Goal: Task Accomplishment & Management: Manage account settings

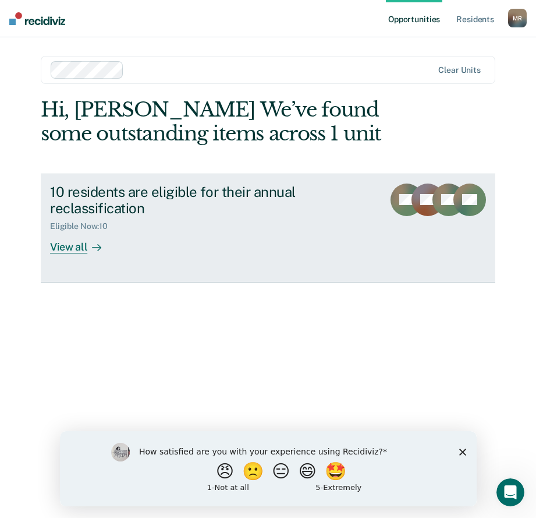
drag, startPoint x: 0, startPoint y: 0, endPoint x: 211, endPoint y: 234, distance: 315.3
click at [211, 234] on div "10 residents are eligible for their annual reclassification Eligible Now : 10 V…" at bounding box center [226, 218] width 352 height 70
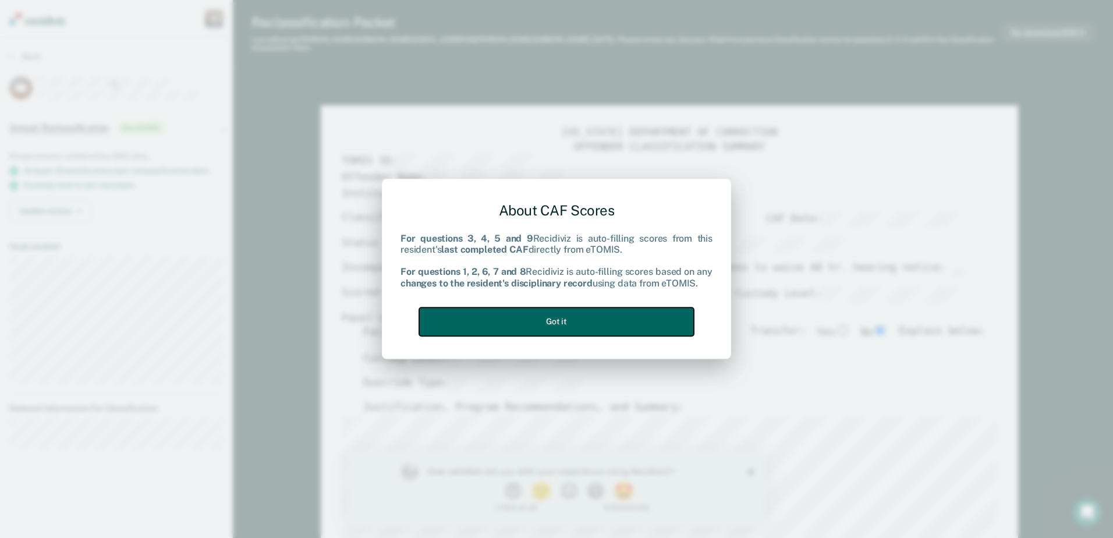
click at [536, 334] on button "Got it" at bounding box center [556, 321] width 275 height 29
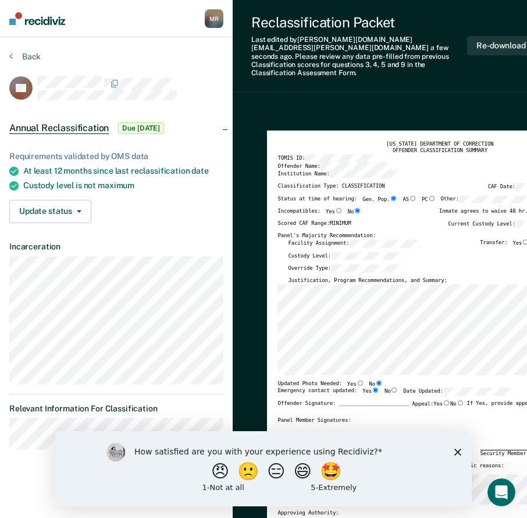
type textarea "x"
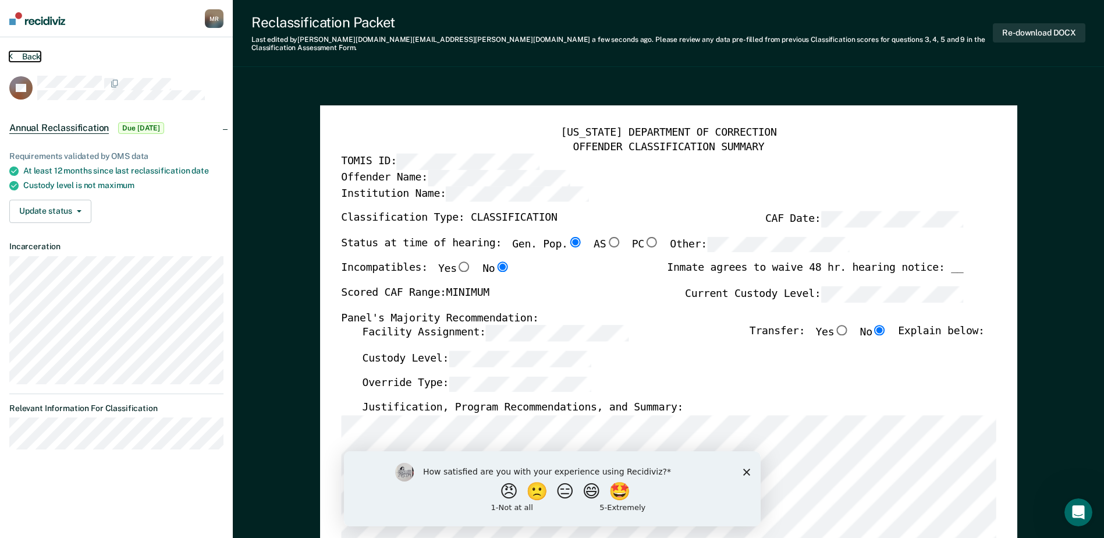
click at [36, 58] on button "Back" at bounding box center [24, 56] width 31 height 10
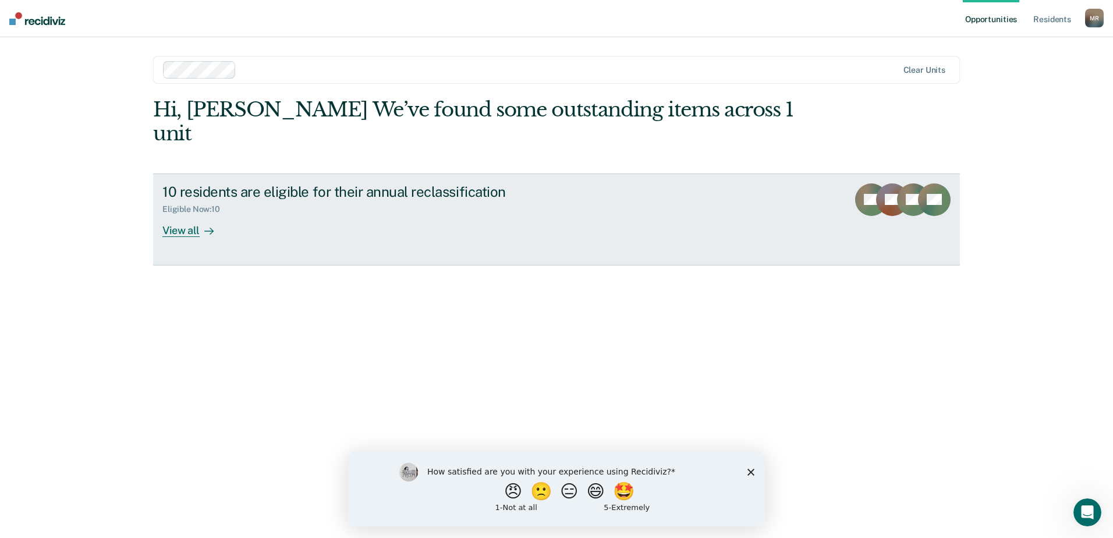
click at [185, 214] on div "View all" at bounding box center [194, 225] width 65 height 23
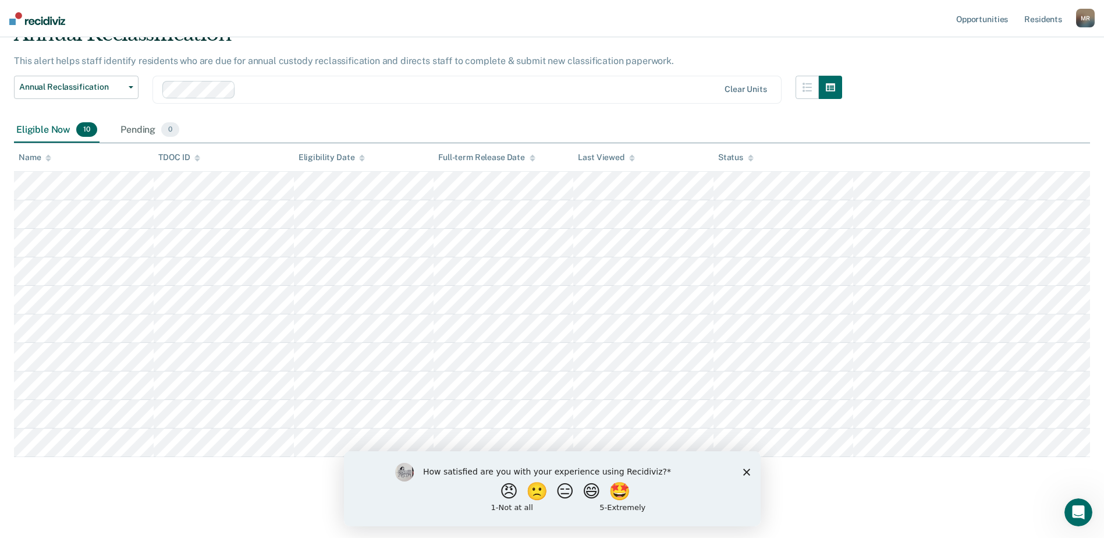
scroll to position [61, 0]
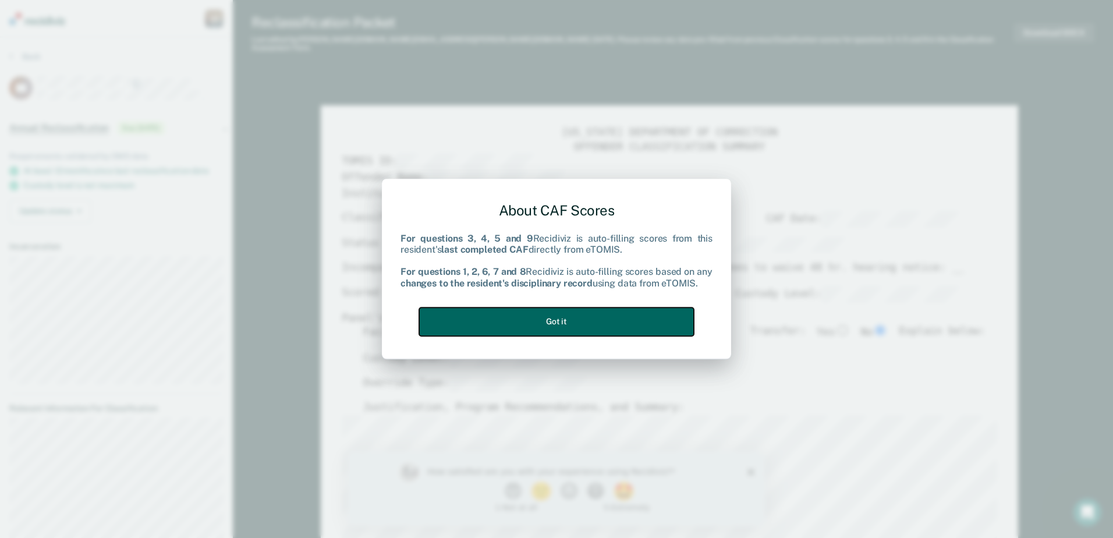
click at [536, 321] on button "Got it" at bounding box center [556, 321] width 275 height 29
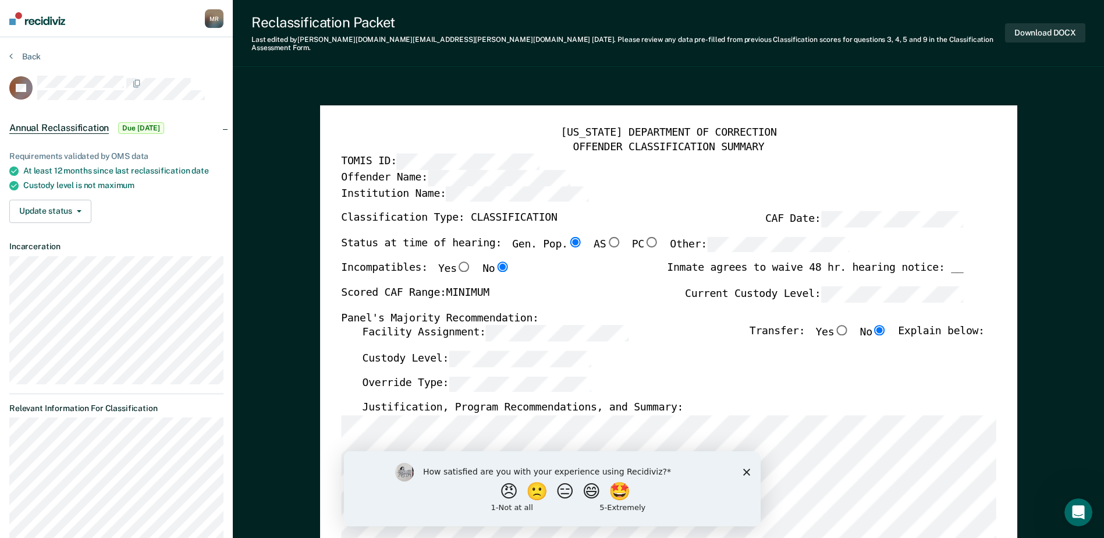
click at [536, 472] on polygon "Close survey" at bounding box center [746, 471] width 7 height 7
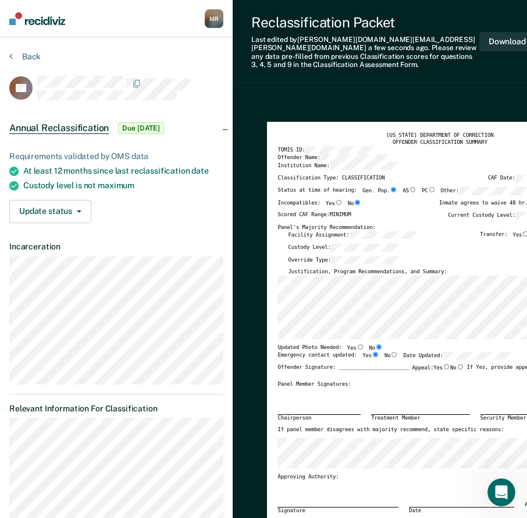
click at [411, 30] on div "Reclassification Packet" at bounding box center [365, 22] width 228 height 17
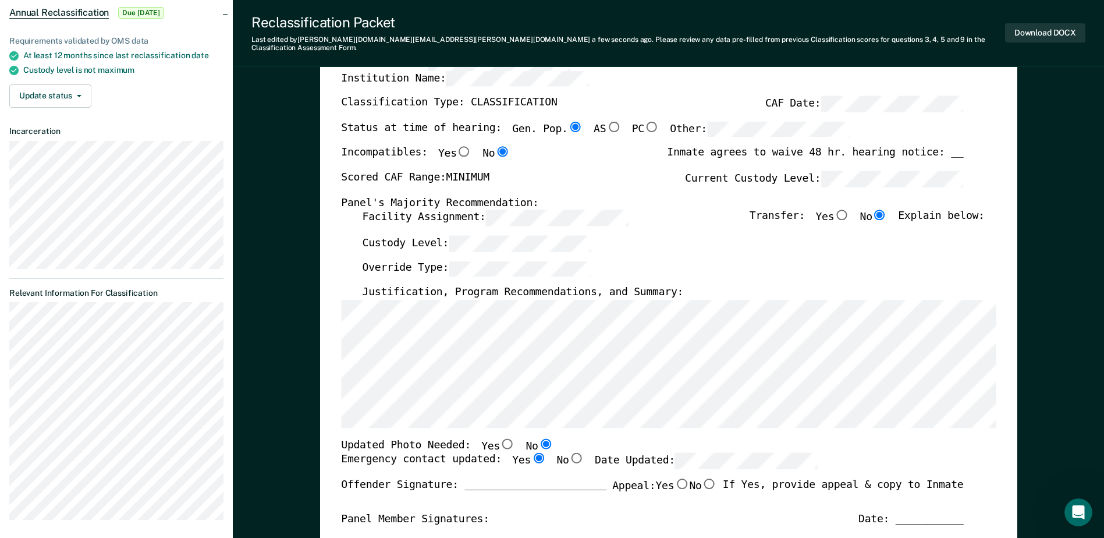
scroll to position [116, 0]
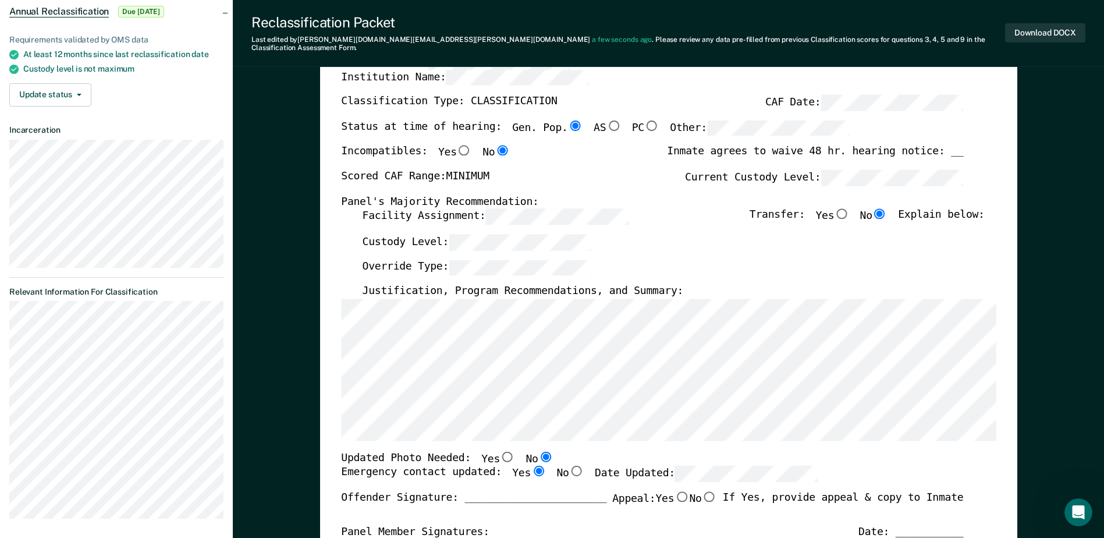
type textarea "x"
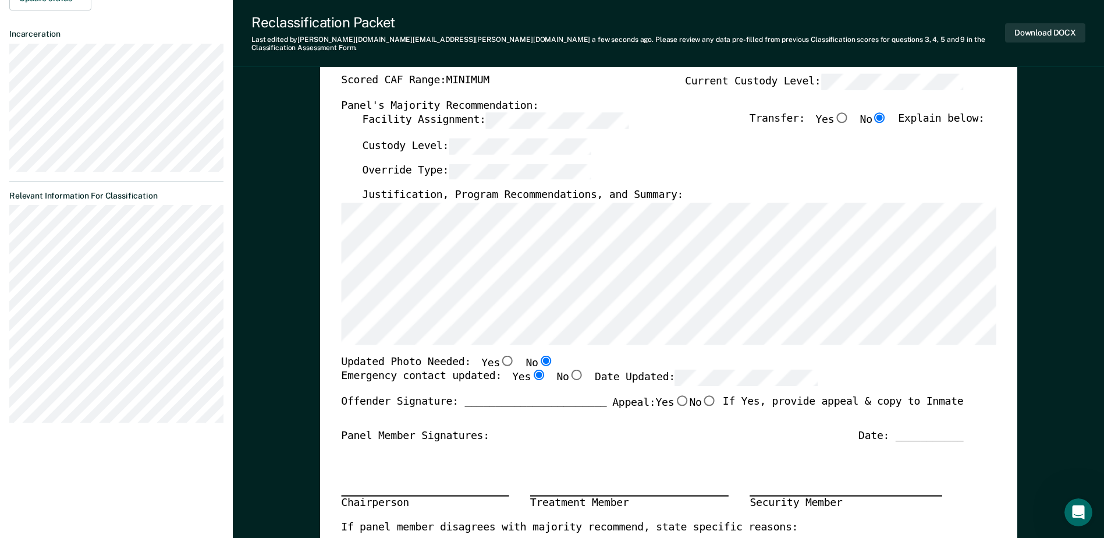
scroll to position [233, 0]
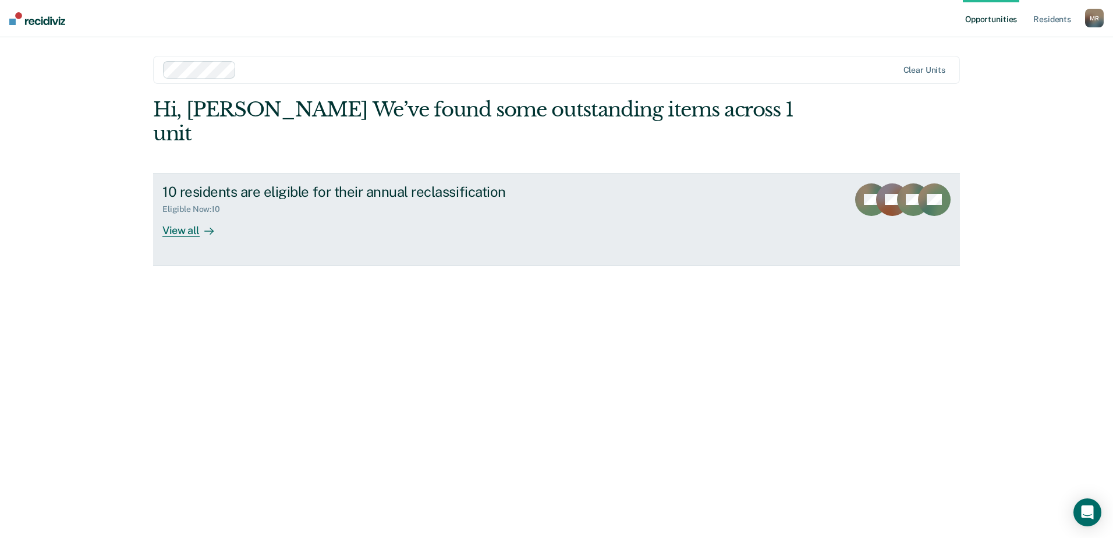
click at [181, 214] on div "View all" at bounding box center [194, 225] width 65 height 23
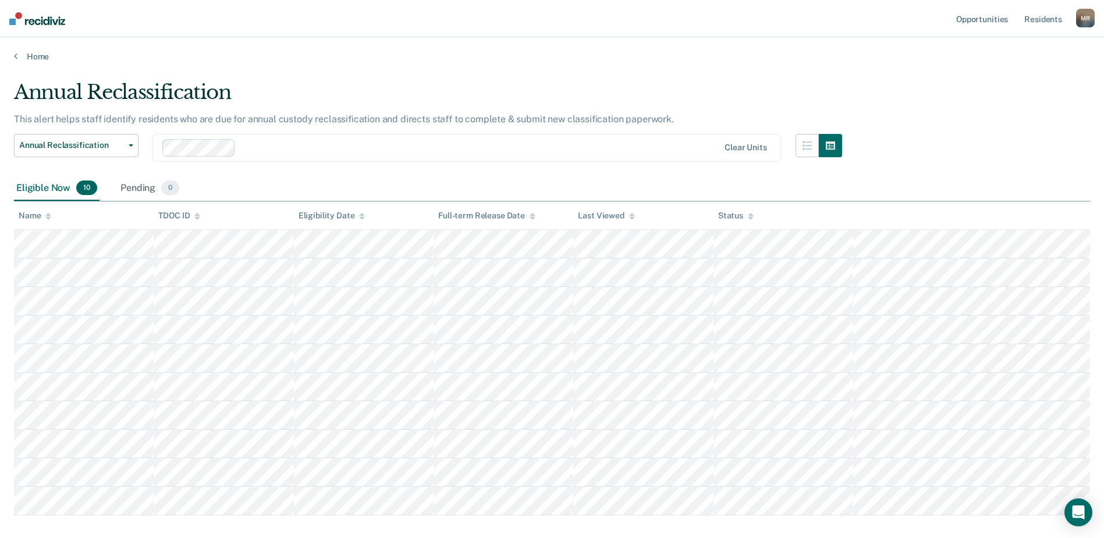
scroll to position [58, 0]
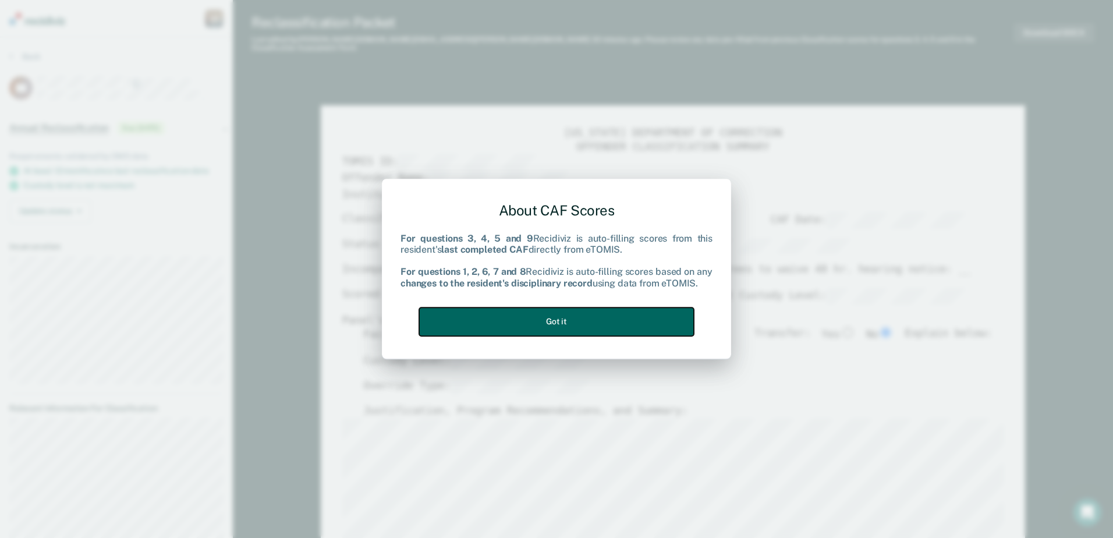
click at [584, 311] on button "Got it" at bounding box center [556, 321] width 275 height 29
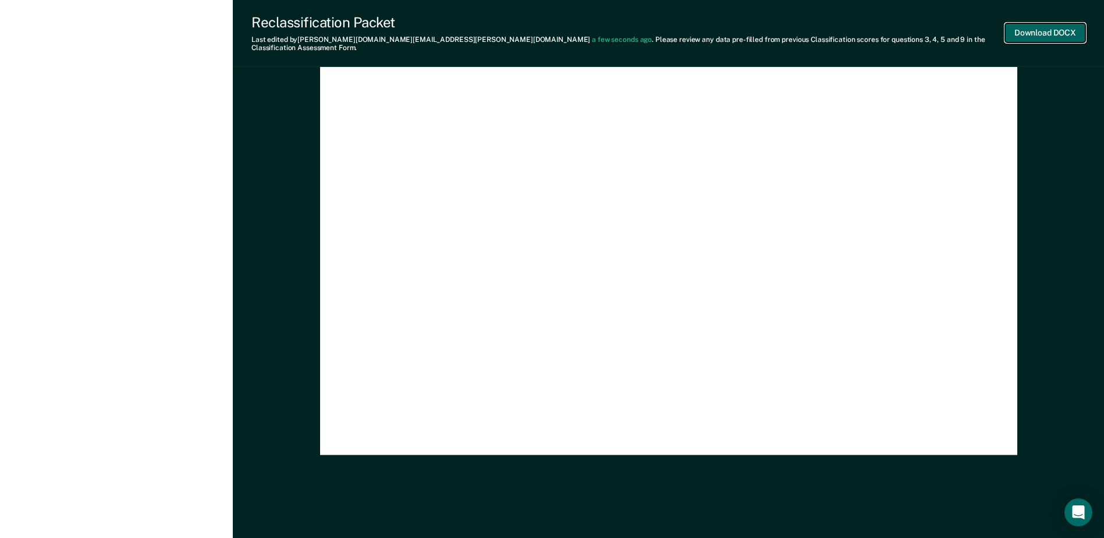
click at [1036, 26] on button "Download DOCX" at bounding box center [1045, 32] width 80 height 19
click at [931, 212] on div "[US_STATE] DEPARTMENT OF CORRECTION CLASSIFICATION HEARING NOTICE TOMIS ID: 004…" at bounding box center [668, 0] width 655 height 866
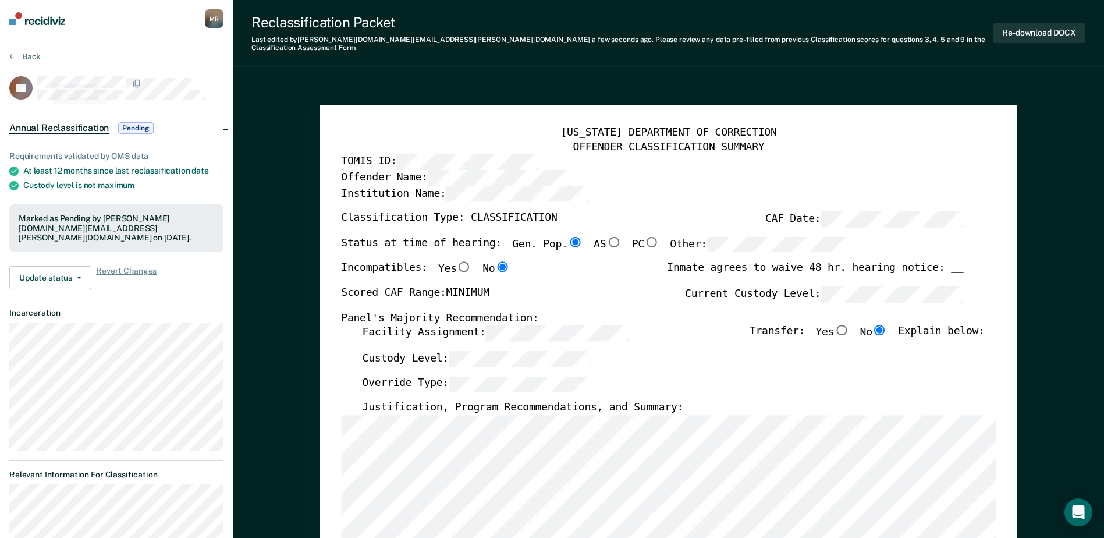
click at [27, 44] on section "Back CB Annual Reclassification Pending Requirements validated by OMS data At l…" at bounding box center [116, 380] width 233 height 687
click at [33, 52] on button "Back" at bounding box center [24, 56] width 31 height 10
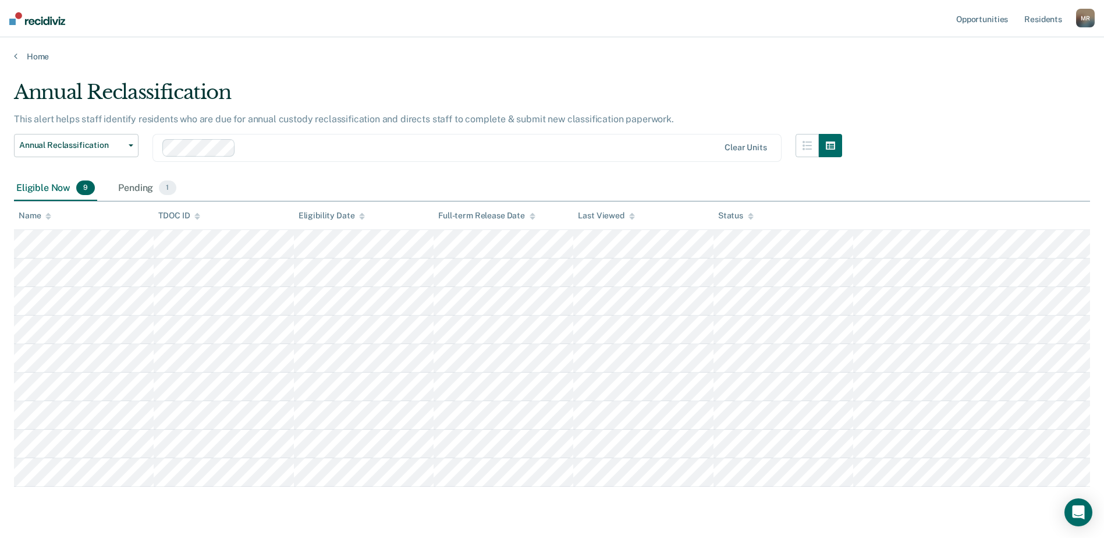
scroll to position [33, 0]
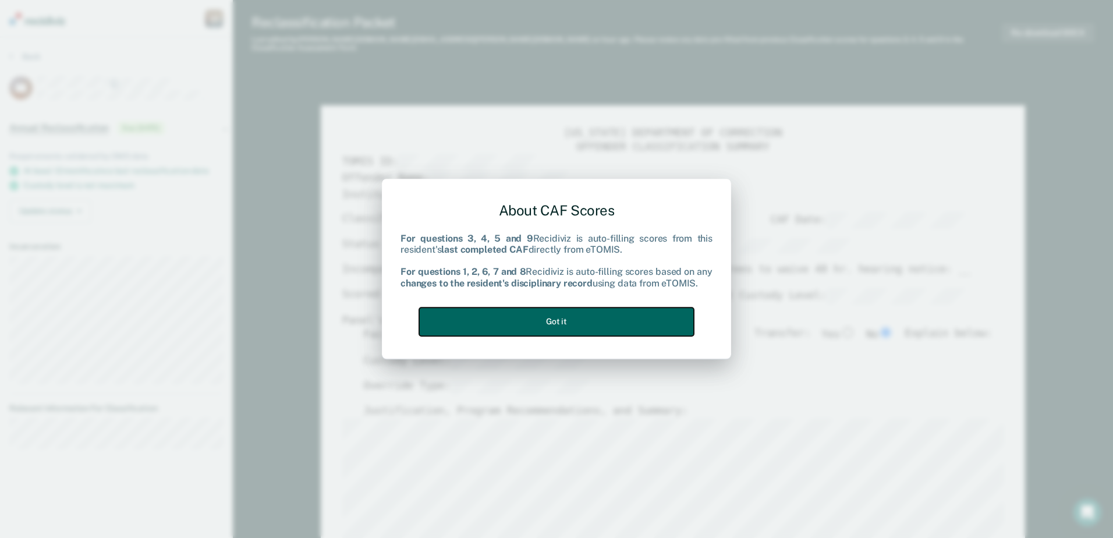
click at [575, 310] on button "Got it" at bounding box center [556, 321] width 275 height 29
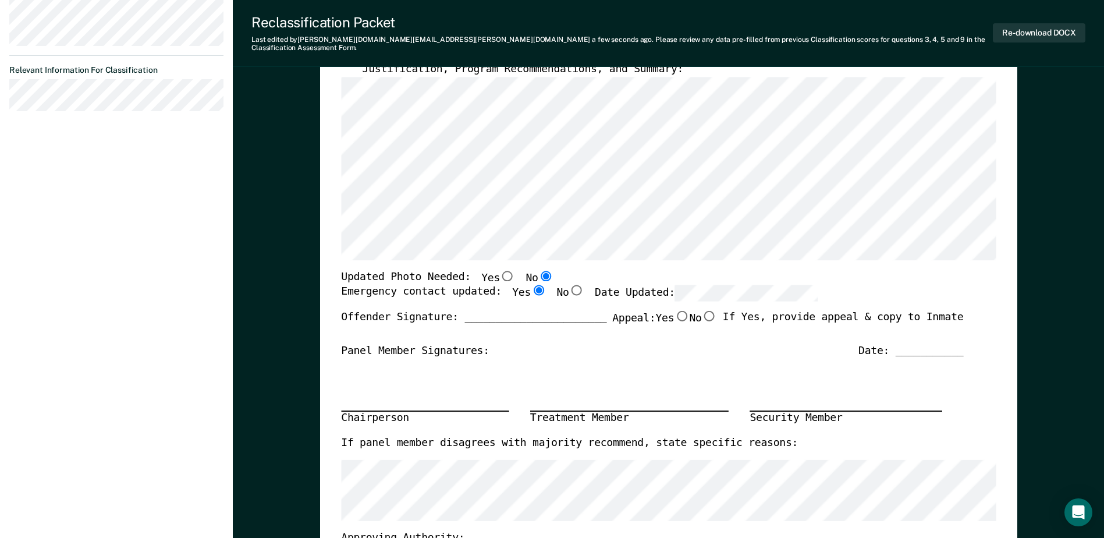
scroll to position [349, 0]
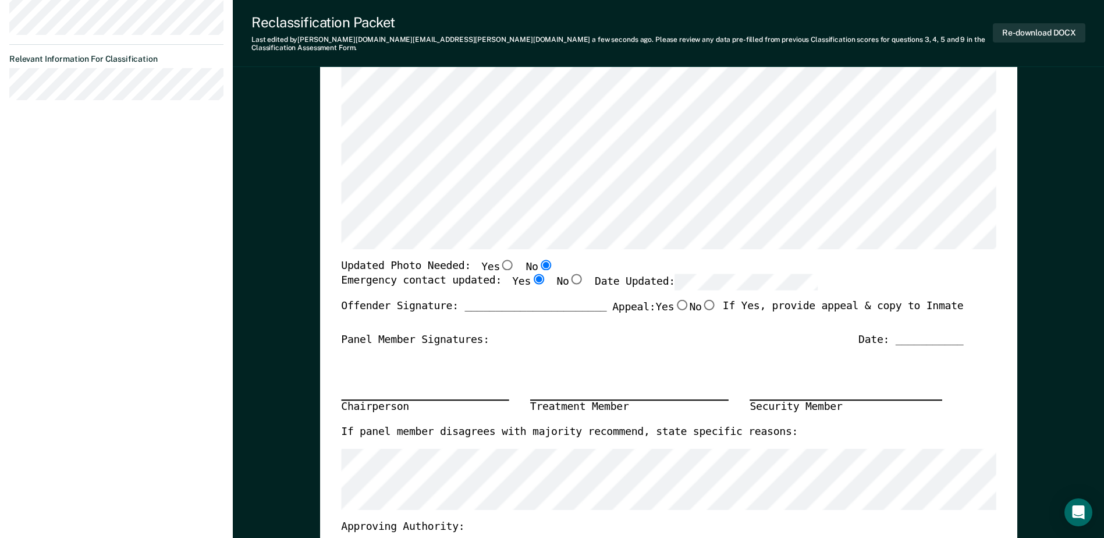
click at [657, 347] on div "Chairperson Treatment Member Security Member" at bounding box center [652, 386] width 622 height 78
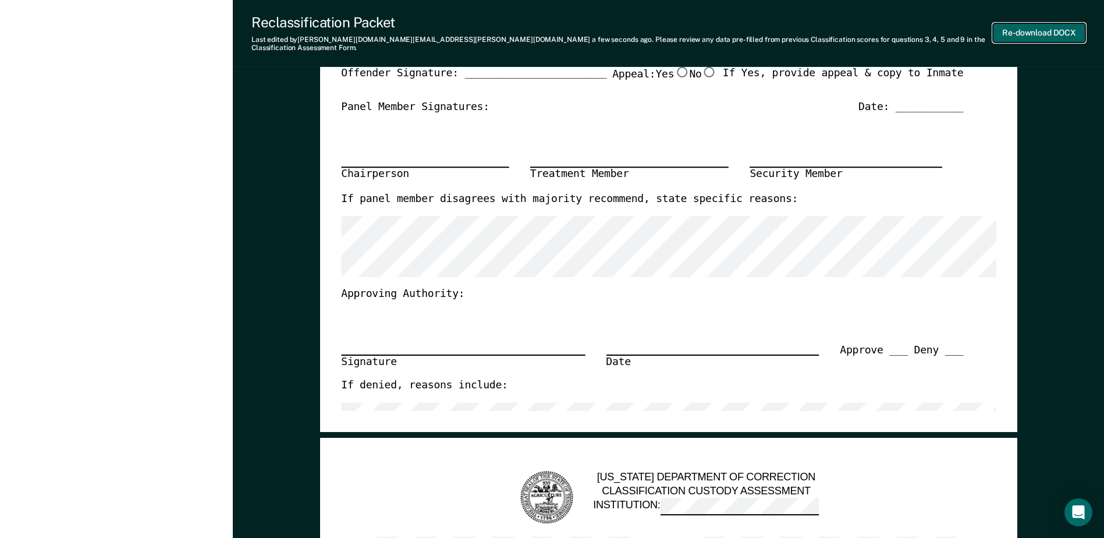
scroll to position [0, 0]
click at [1058, 27] on button "Re-download DOCX" at bounding box center [1039, 32] width 93 height 19
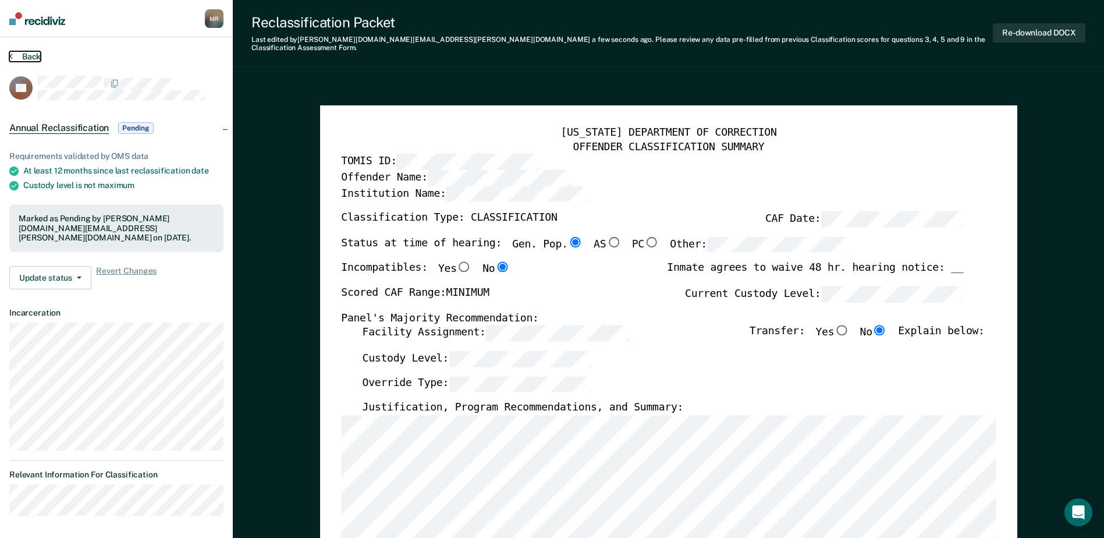
click at [26, 54] on button "Back" at bounding box center [24, 56] width 31 height 10
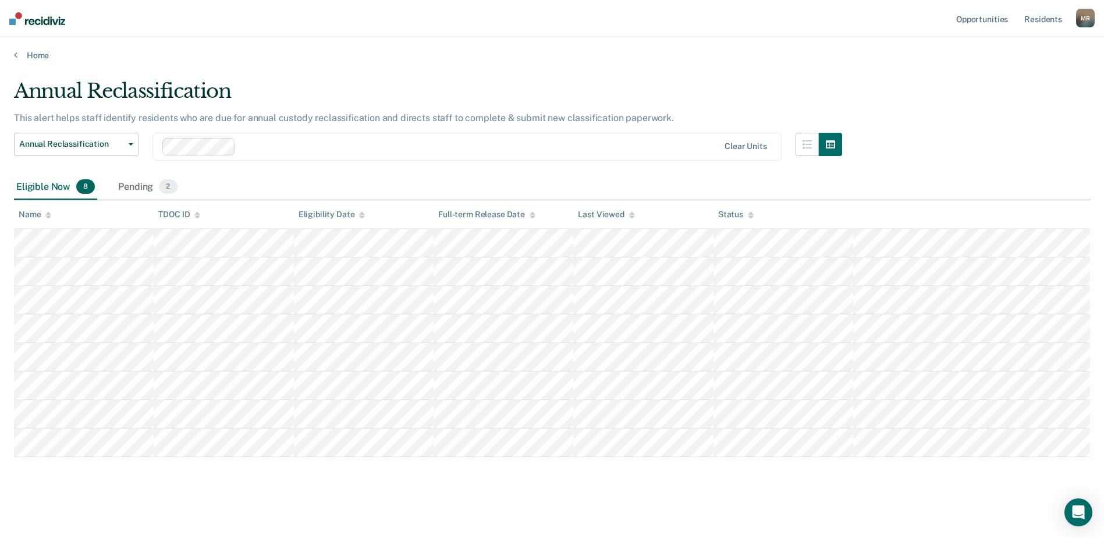
scroll to position [4, 0]
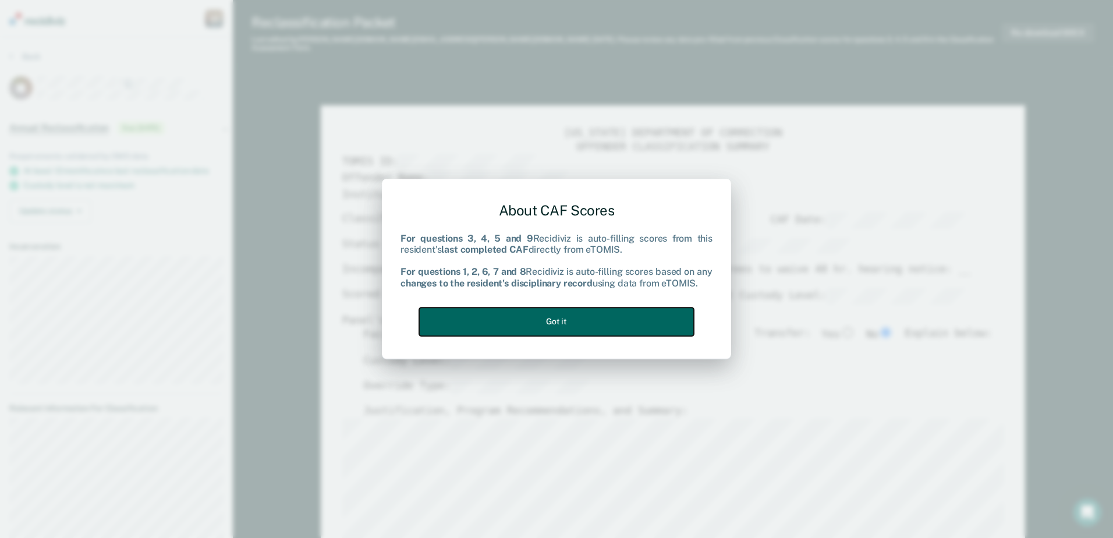
click at [602, 327] on button "Got it" at bounding box center [556, 321] width 275 height 29
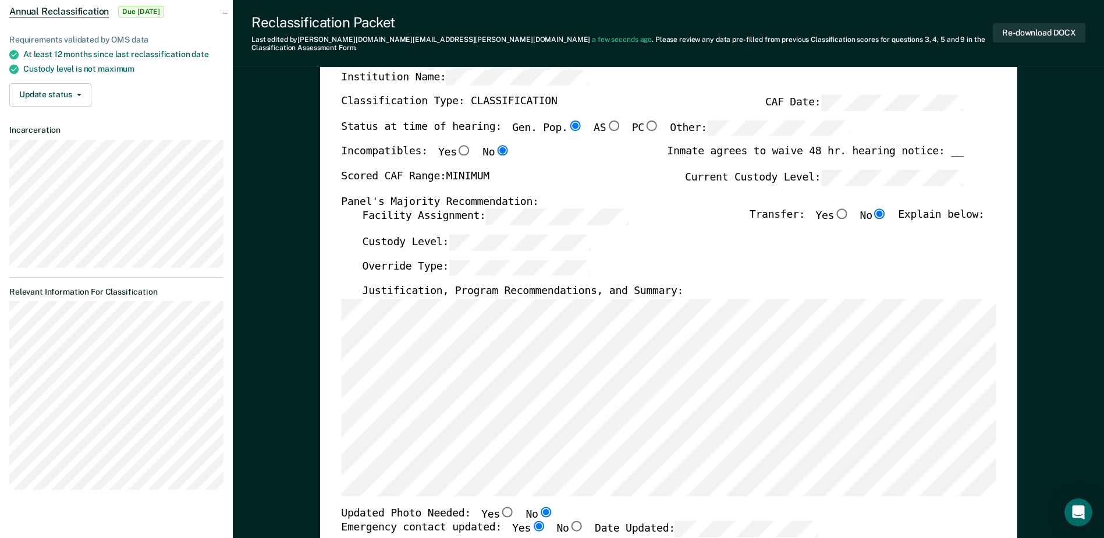
scroll to position [233, 0]
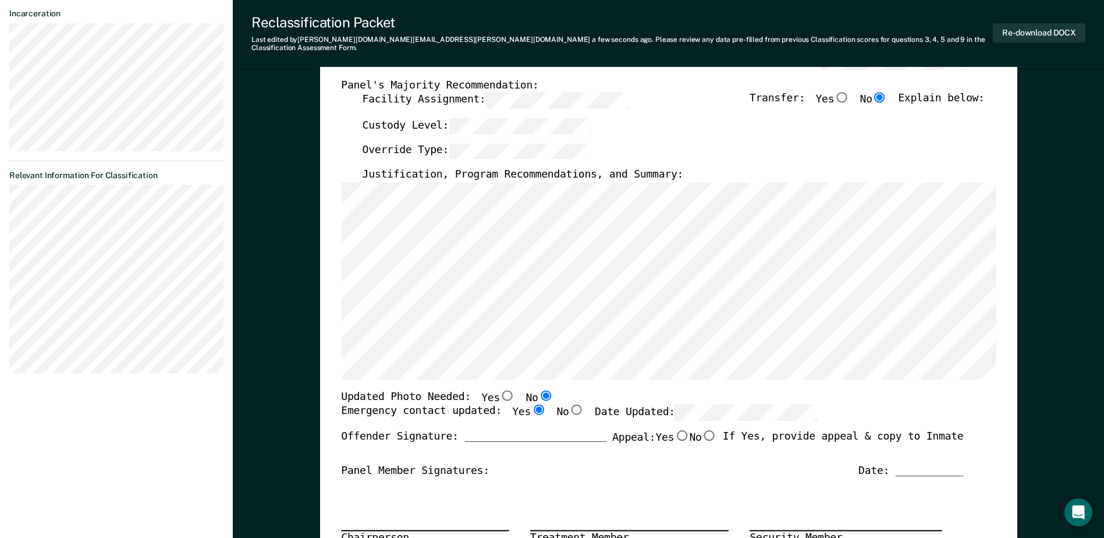
click at [741, 373] on div "[US_STATE] DEPARTMENT OF CORRECTION OFFENDER CLASSIFICATION SUMMARY TOMIS ID: O…" at bounding box center [668, 359] width 655 height 933
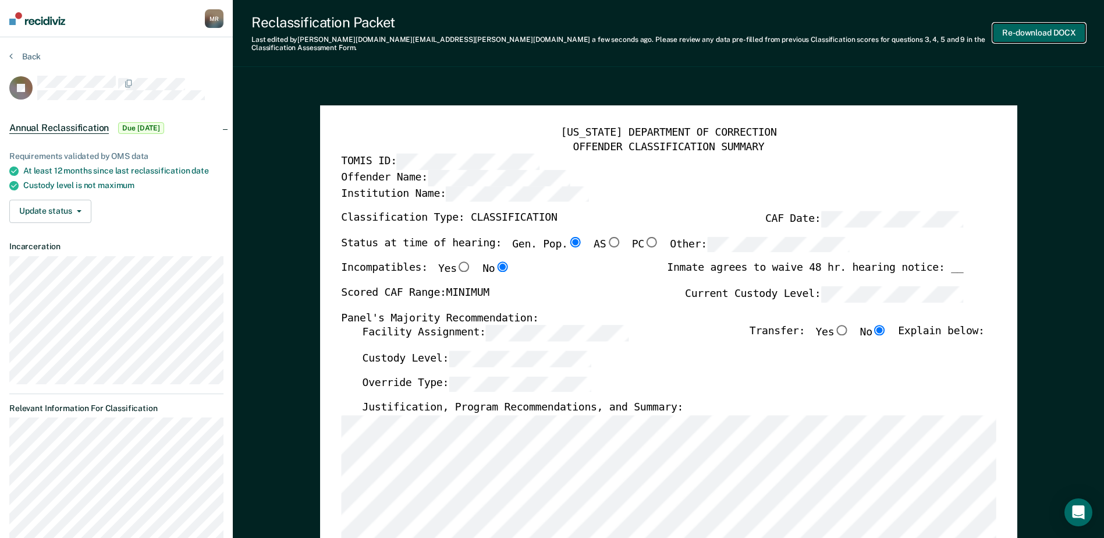
scroll to position [0, 0]
click at [1036, 30] on button "Re-download DOCX" at bounding box center [1039, 32] width 93 height 19
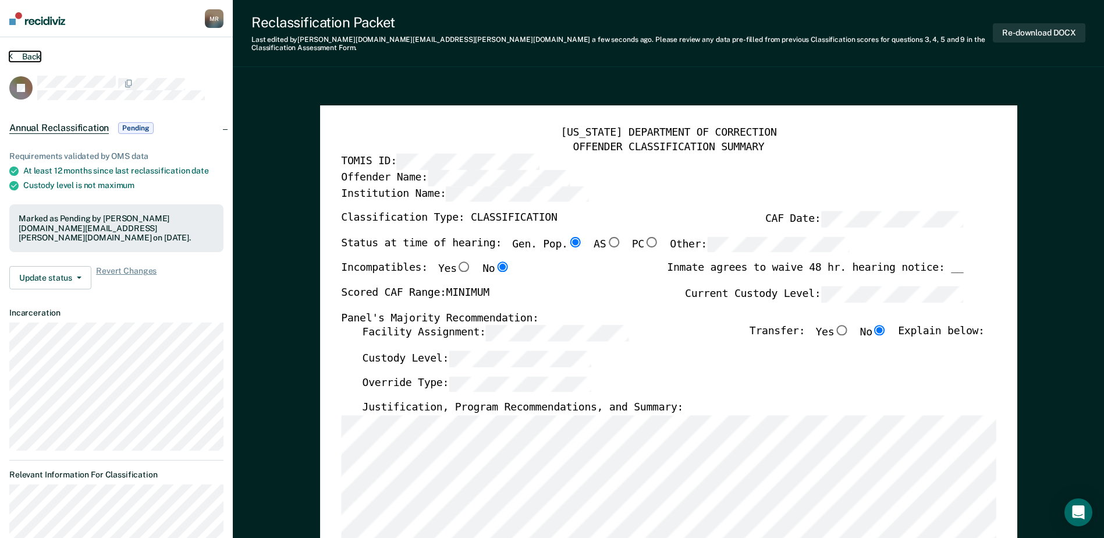
click at [20, 51] on button "Back" at bounding box center [24, 56] width 31 height 10
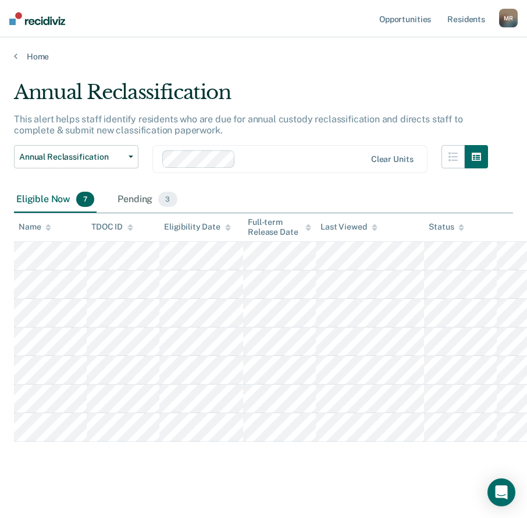
drag, startPoint x: 192, startPoint y: 481, endPoint x: 207, endPoint y: 450, distance: 34.4
click at [199, 462] on main "Annual Reclassification This alert helps staff identify residents who are due f…" at bounding box center [263, 292] width 527 height 460
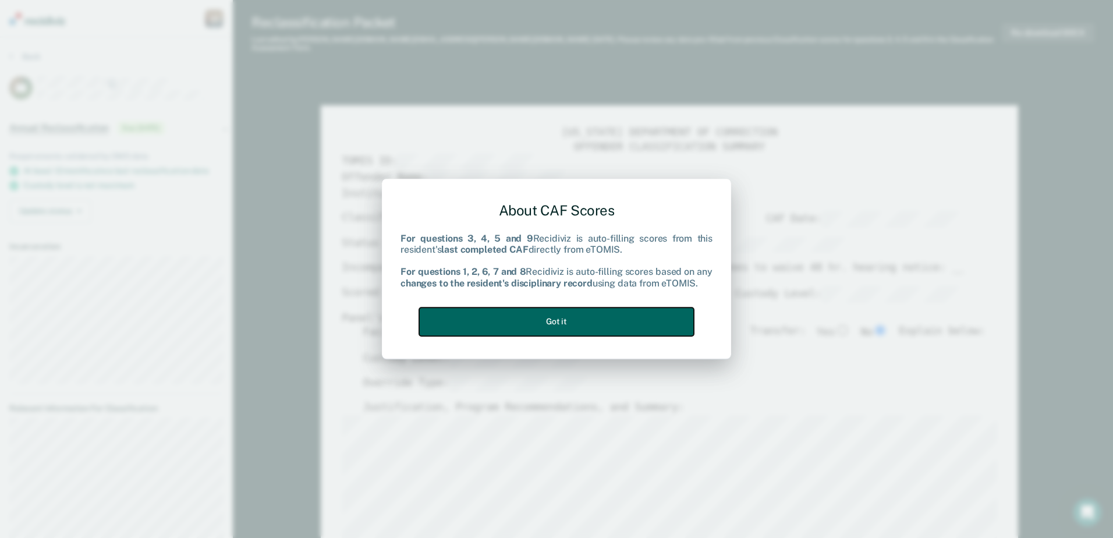
click at [601, 317] on button "Got it" at bounding box center [556, 321] width 275 height 29
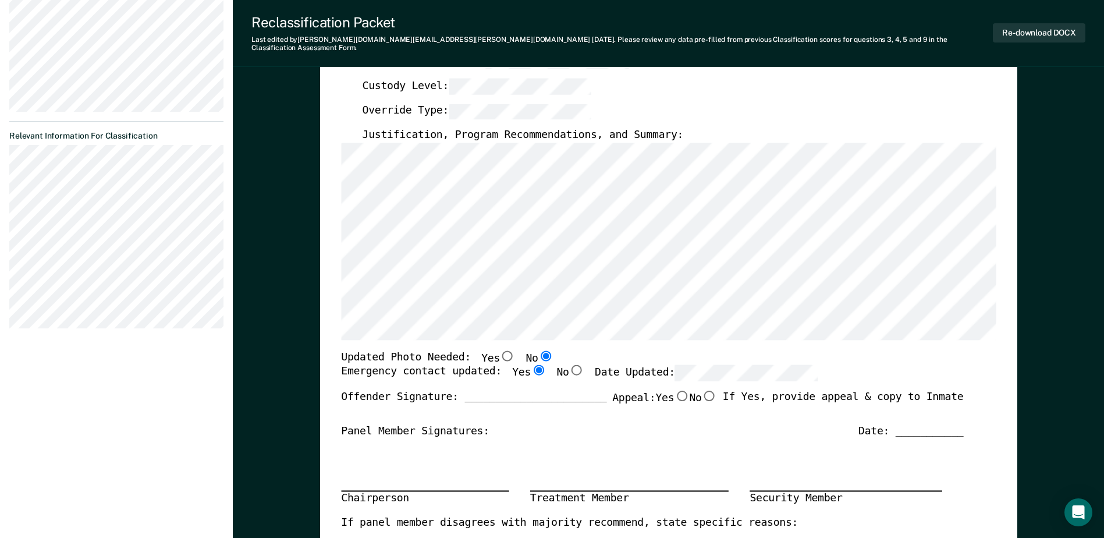
scroll to position [291, 0]
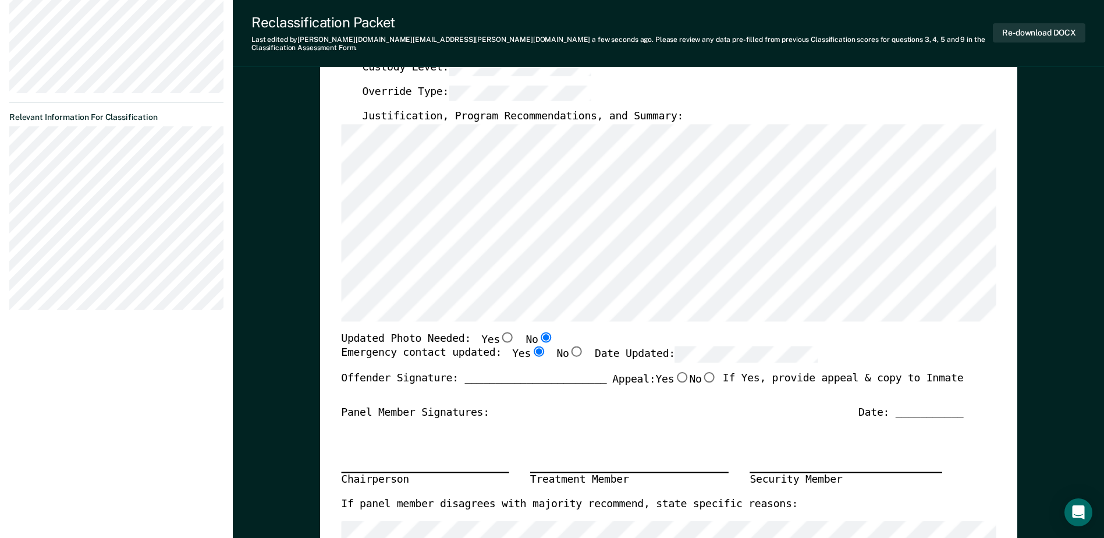
click at [678, 406] on div "Panel Member Signatures: Date: ___________" at bounding box center [652, 413] width 622 height 14
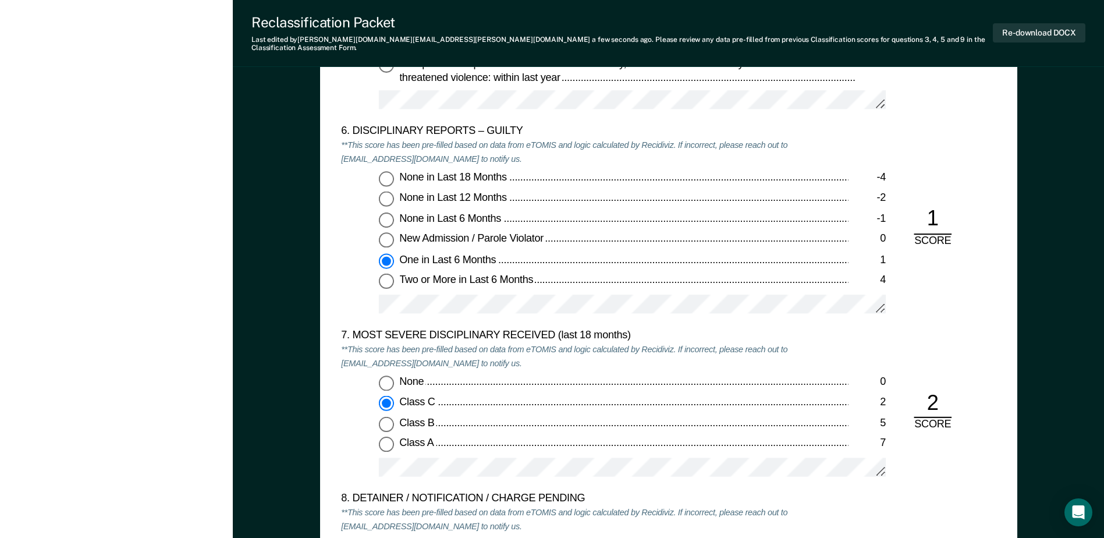
scroll to position [2037, 0]
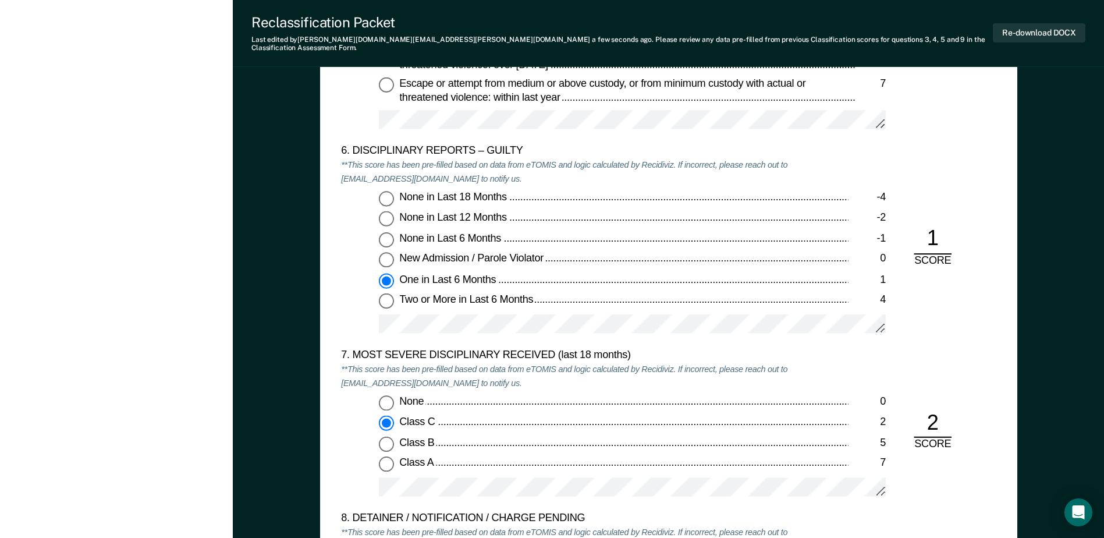
click at [392, 293] on input "Two or More in Last 6 Months 4" at bounding box center [386, 300] width 15 height 15
type textarea "x"
radio input "false"
radio input "true"
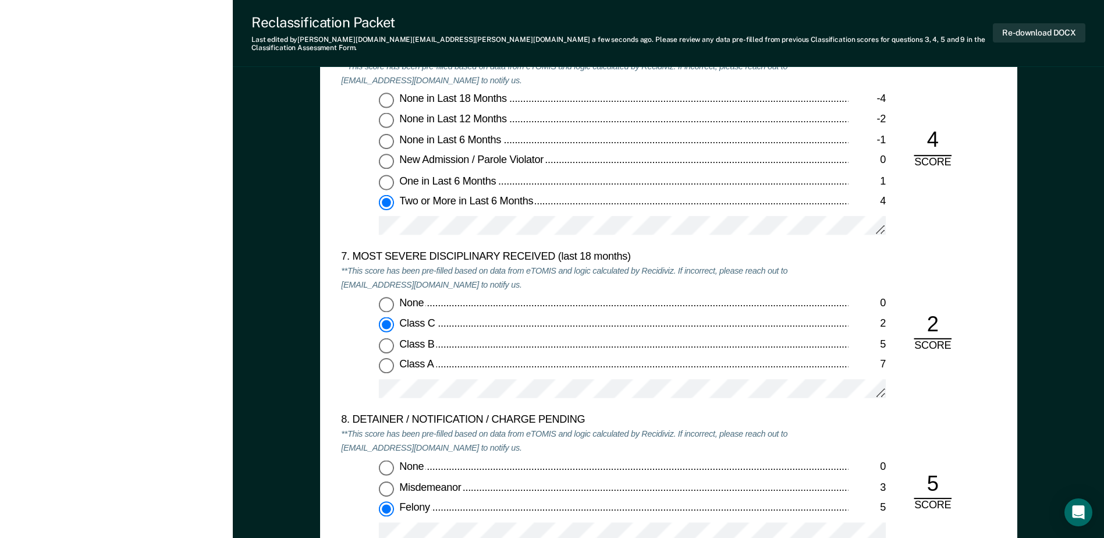
scroll to position [2154, 0]
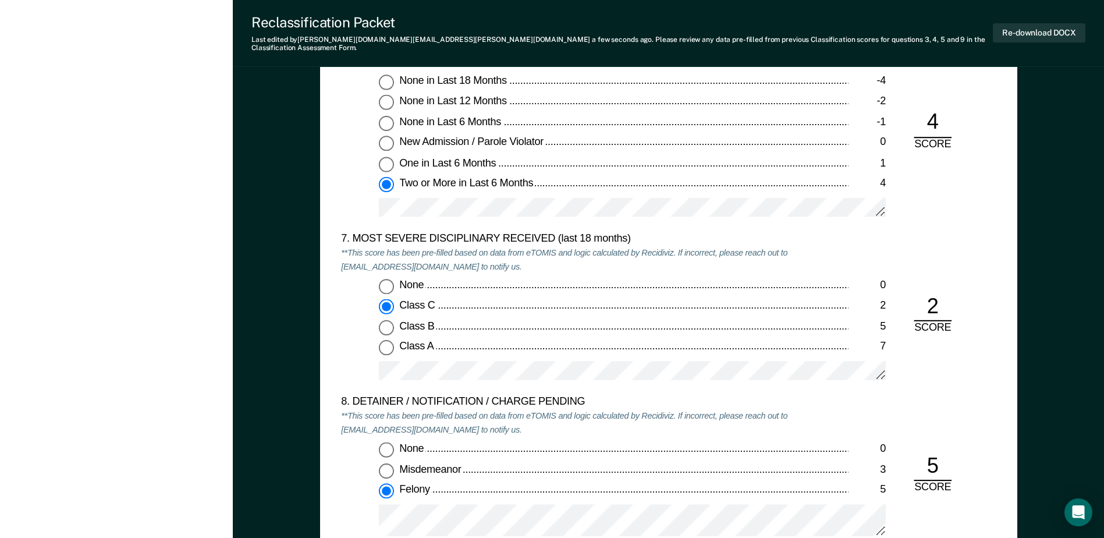
click at [952, 238] on div "7. MOST SEVERE DISCIPLINARY RECEIVED (last 18 months) **This score has been pre…" at bounding box center [668, 313] width 655 height 163
click at [381, 320] on input "Class B 5" at bounding box center [386, 327] width 15 height 15
type textarea "x"
radio input "false"
radio input "true"
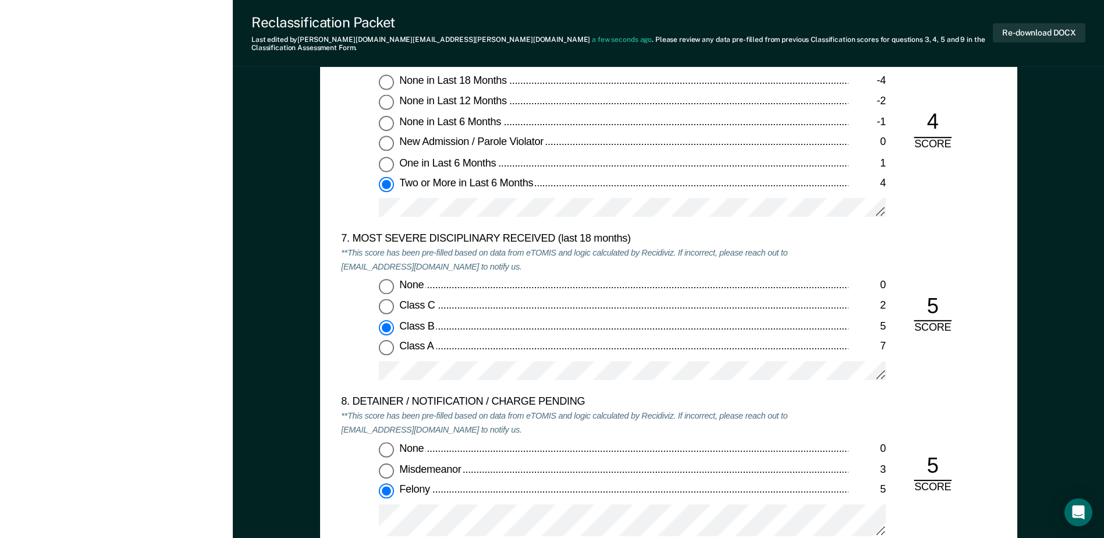
click at [937, 240] on div "7. MOST SEVERE DISCIPLINARY RECEIVED (last 18 months) **This score has been pre…" at bounding box center [668, 313] width 655 height 163
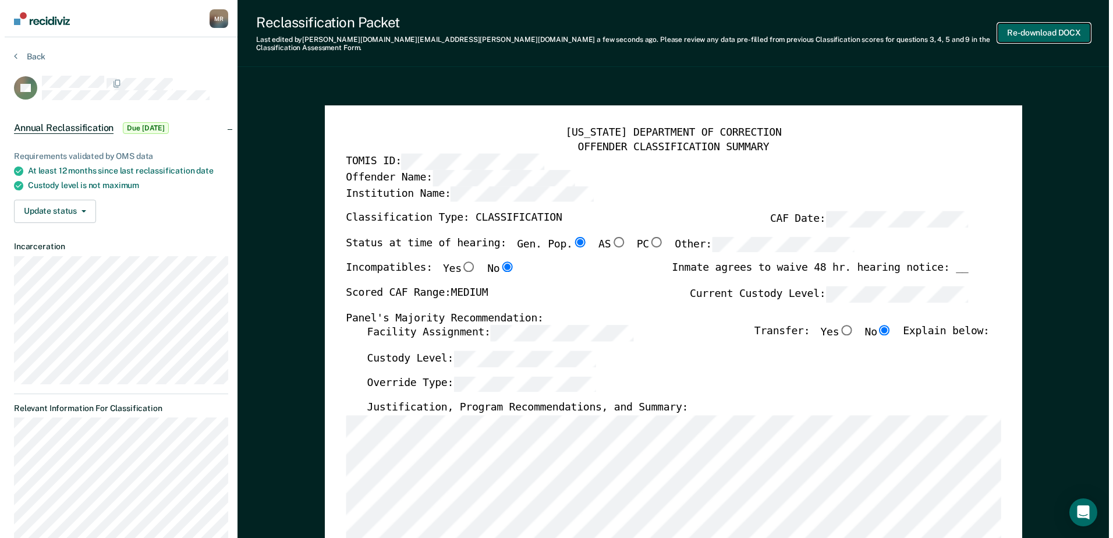
scroll to position [0, 0]
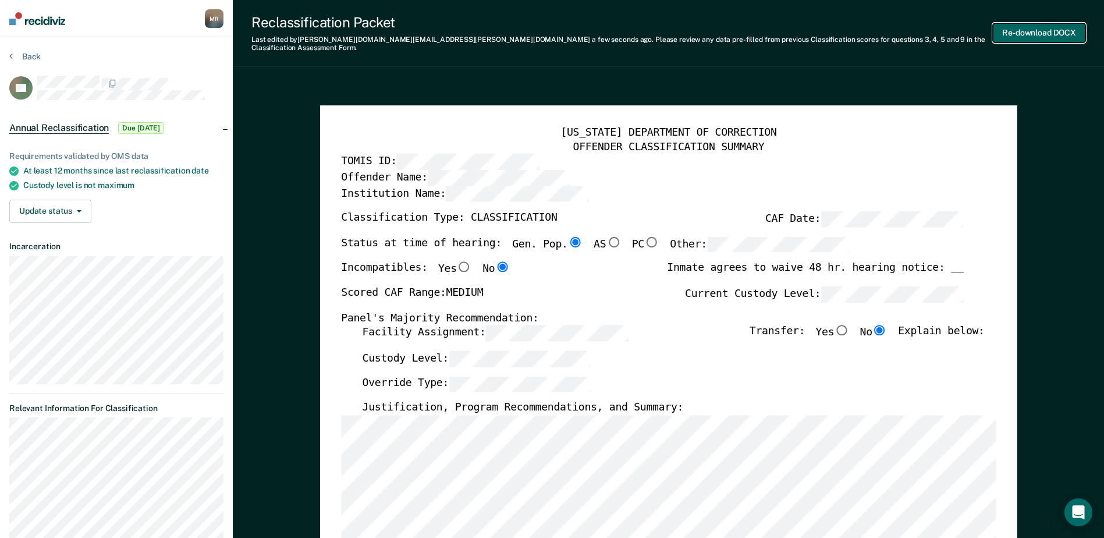
click at [1034, 26] on button "Re-download DOCX" at bounding box center [1039, 32] width 93 height 19
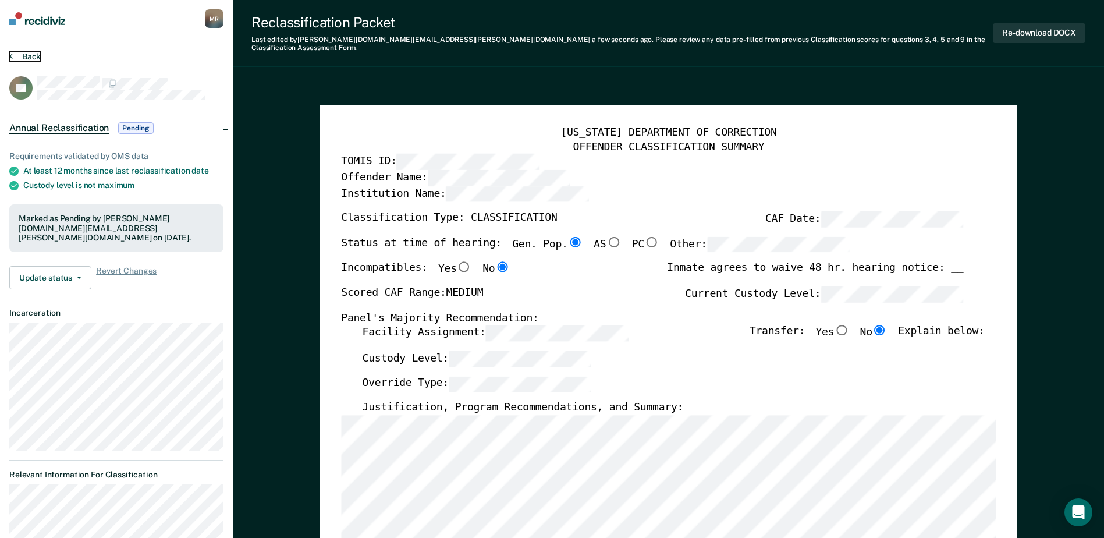
click at [30, 55] on button "Back" at bounding box center [24, 56] width 31 height 10
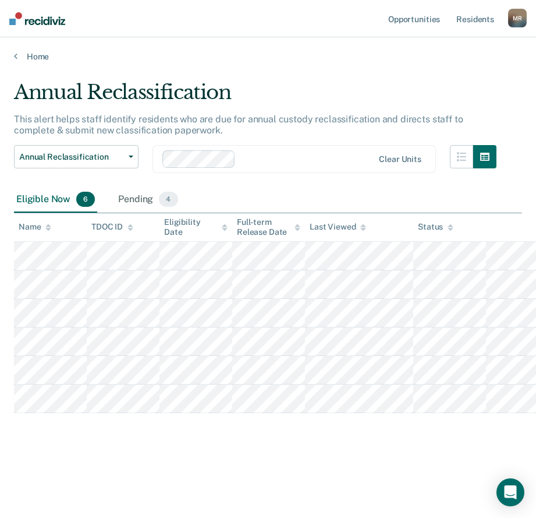
click at [336, 437] on div "Annual Reclassification This alert helps staff identify residents who are due f…" at bounding box center [268, 273] width 508 height 387
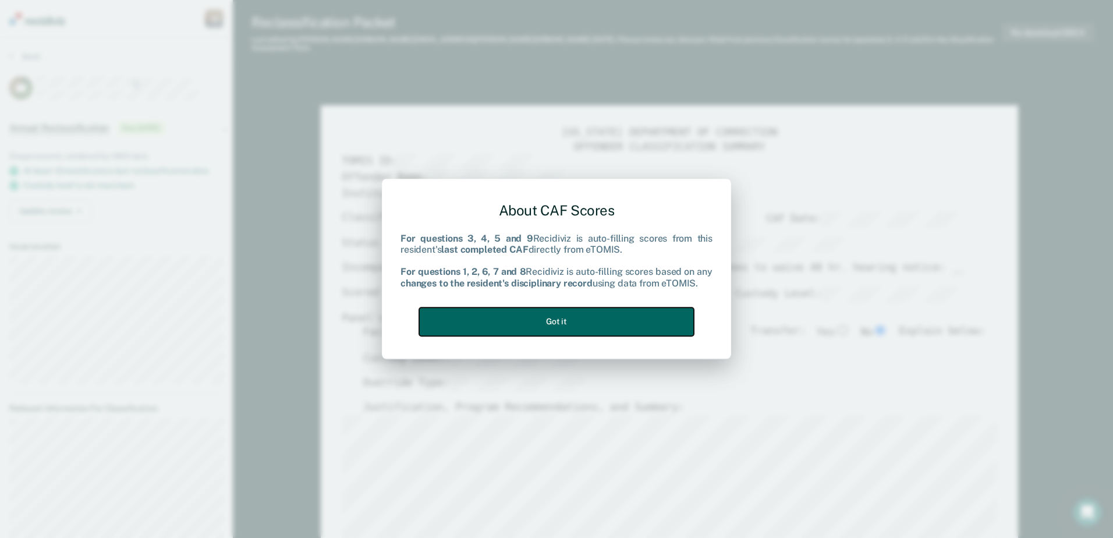
click at [577, 314] on button "Got it" at bounding box center [556, 321] width 275 height 29
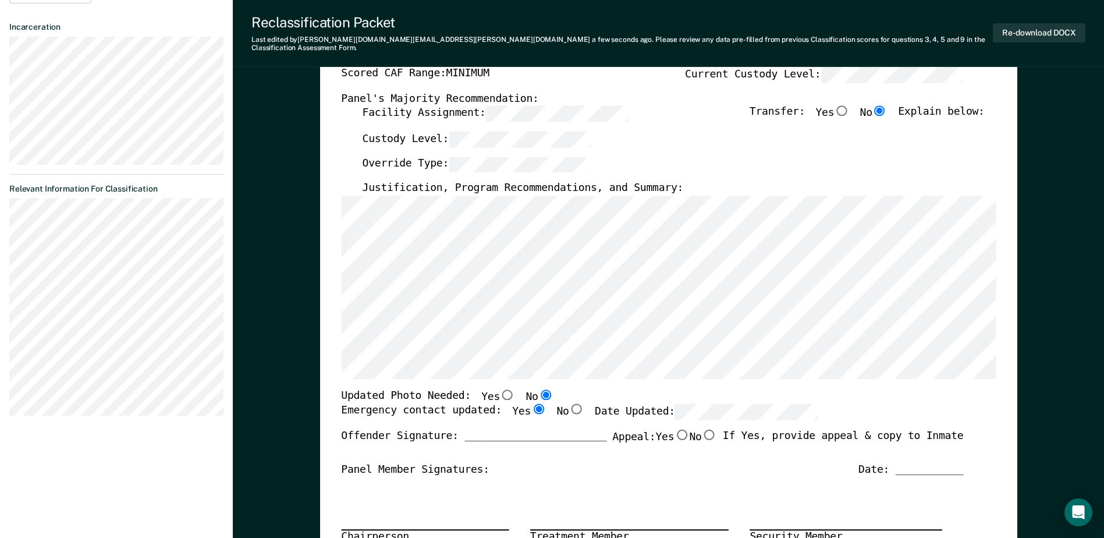
scroll to position [233, 0]
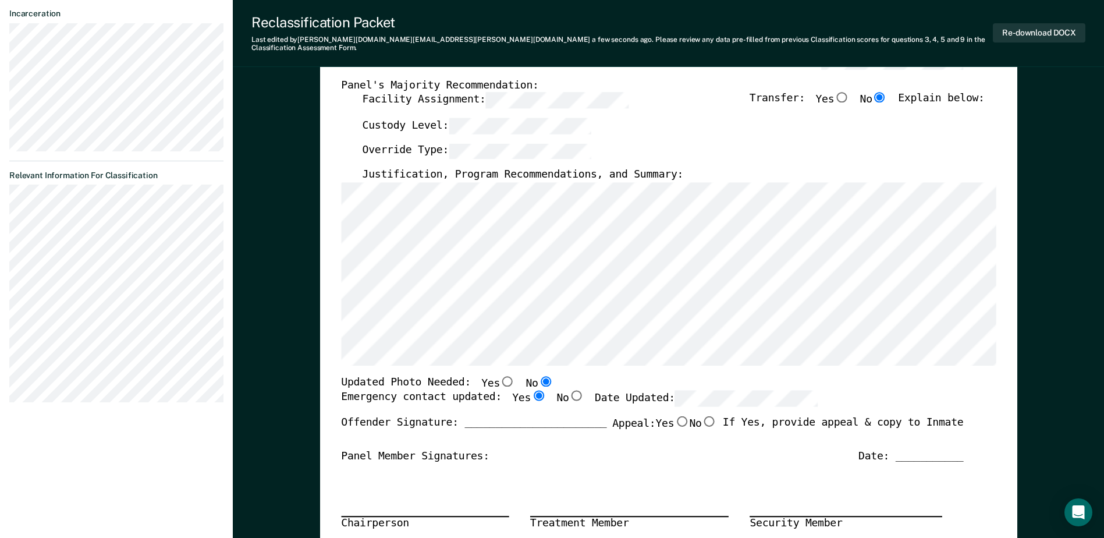
click at [630, 435] on div "Offender Signature: _______________________ Appeal: Yes No If Yes, provide appe…" at bounding box center [652, 433] width 622 height 34
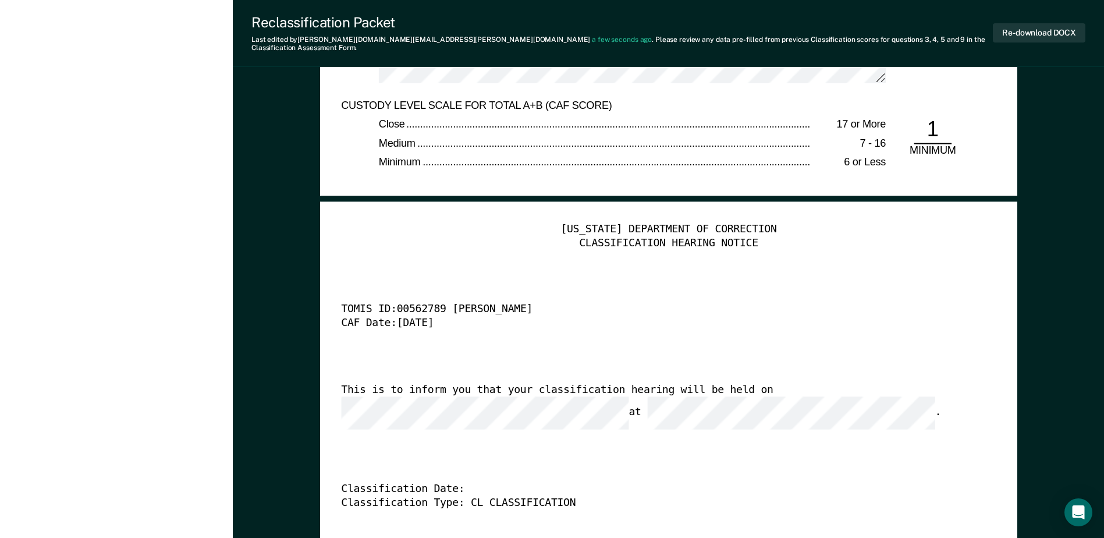
scroll to position [0, 0]
click at [519, 403] on div "This is to inform you that your classification hearing will be held on at ." at bounding box center [652, 407] width 622 height 46
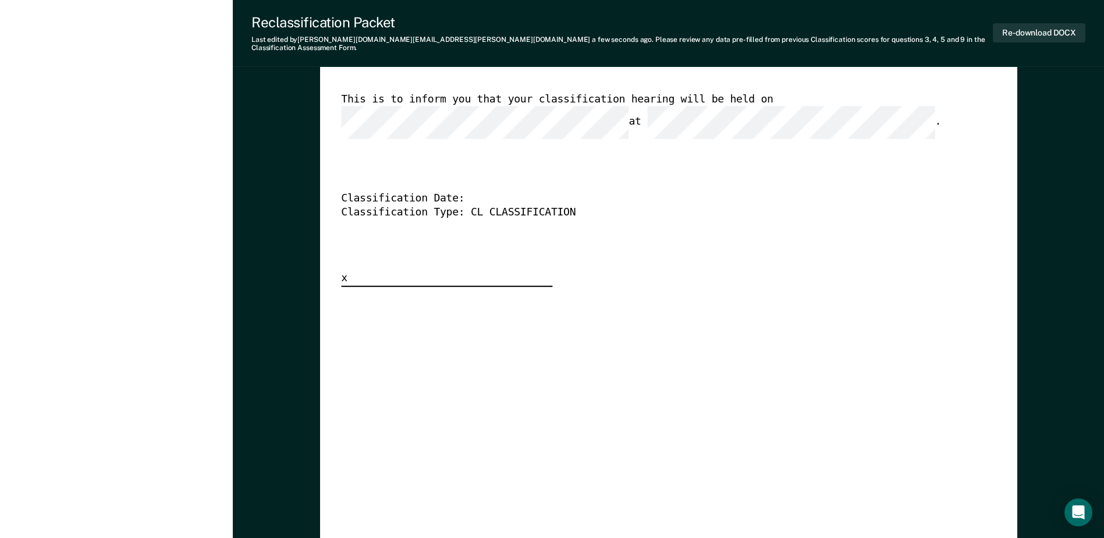
scroll to position [3027, 0]
click at [1061, 23] on button "Re-download DOCX" at bounding box center [1039, 32] width 93 height 19
click at [656, 473] on div "[US_STATE] DEPARTMENT OF CORRECTION CLASSIFICATION HEARING NOTICE TOMIS ID: 005…" at bounding box center [668, 365] width 655 height 866
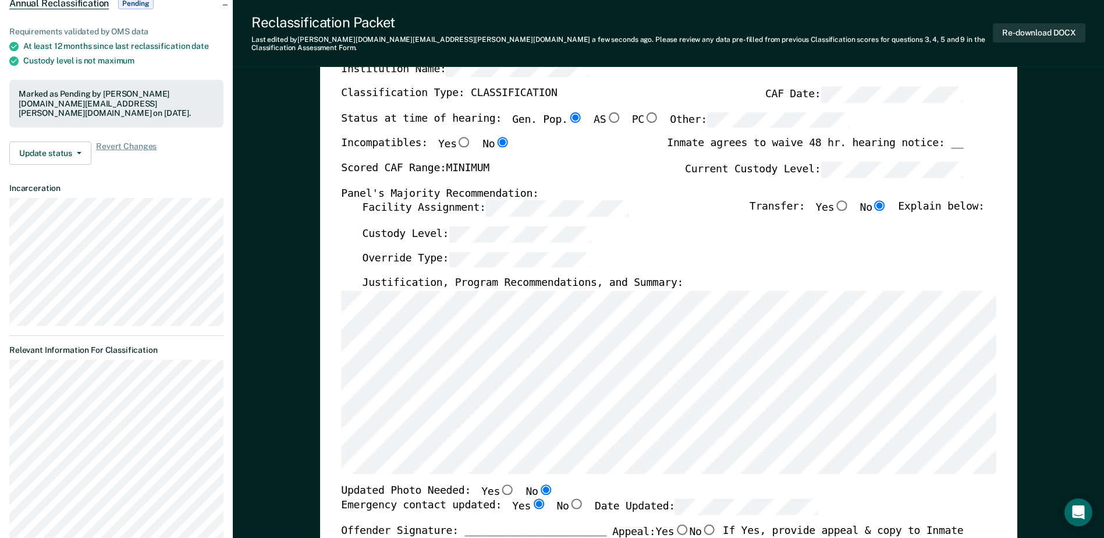
scroll to position [0, 0]
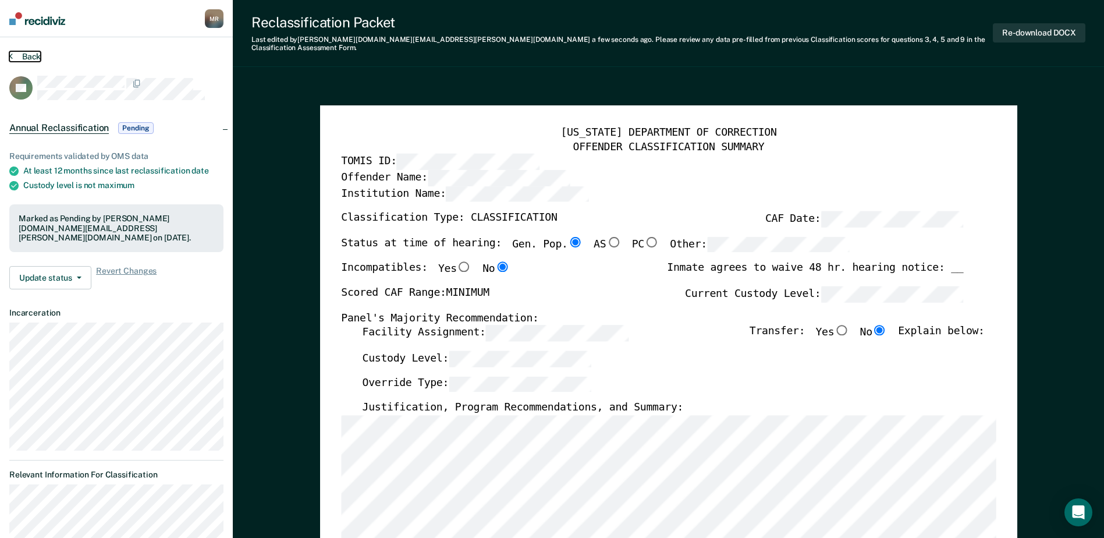
click at [30, 58] on button "Back" at bounding box center [24, 56] width 31 height 10
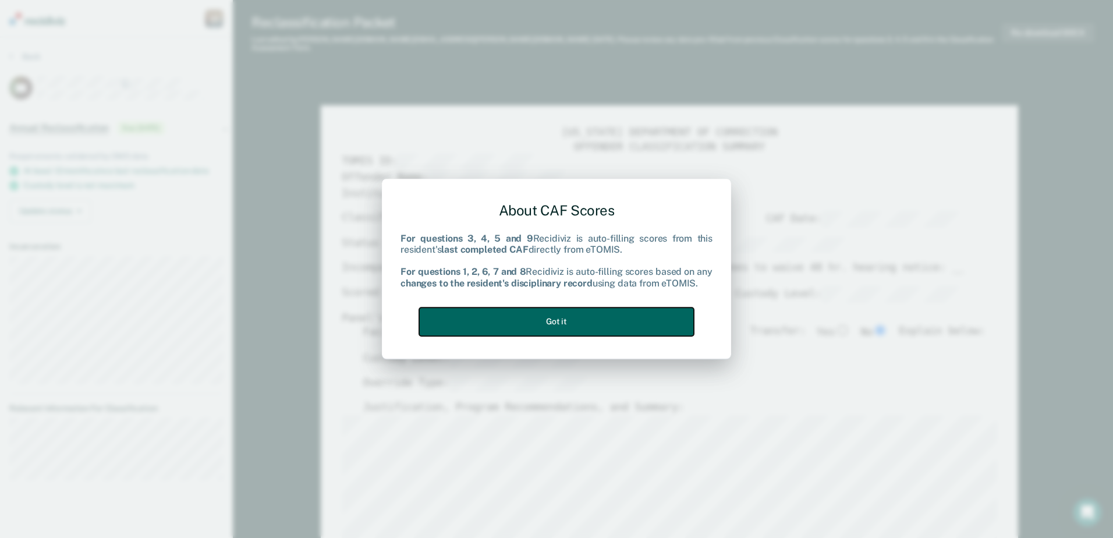
click at [452, 310] on button "Got it" at bounding box center [556, 321] width 275 height 29
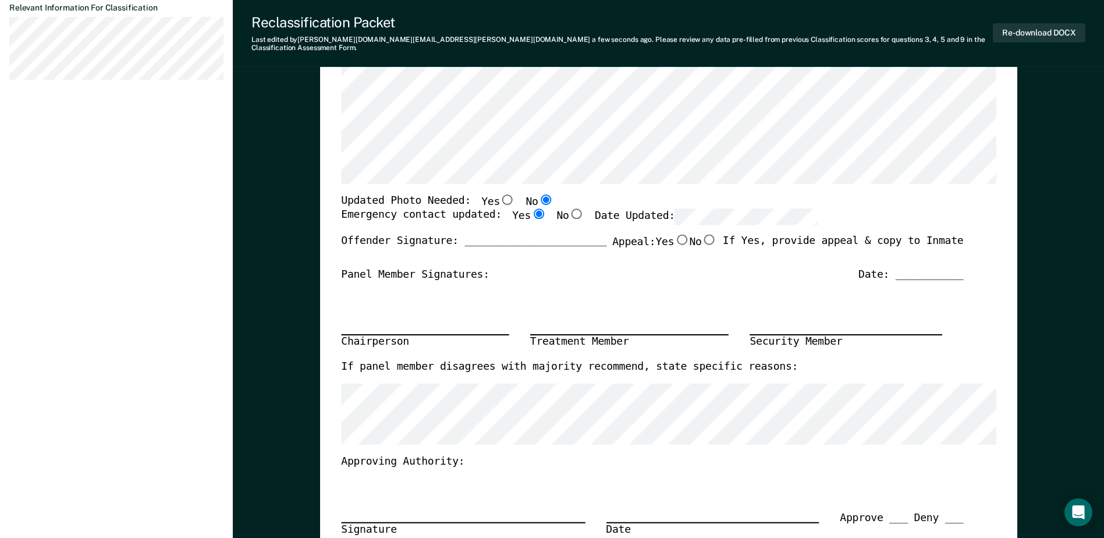
scroll to position [407, 0]
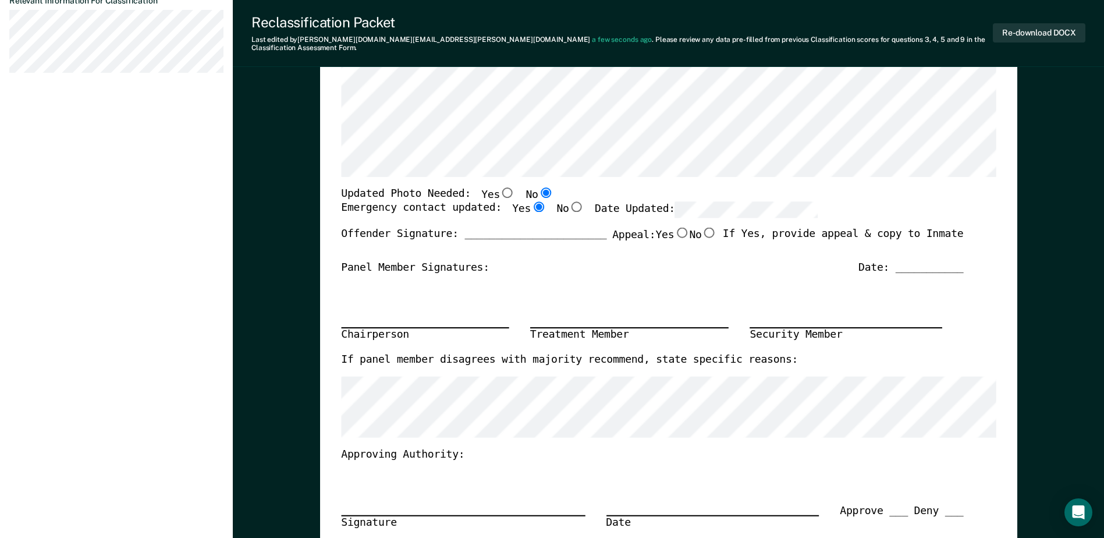
click at [758, 282] on div "Chairperson Treatment Member Security Member" at bounding box center [652, 314] width 622 height 78
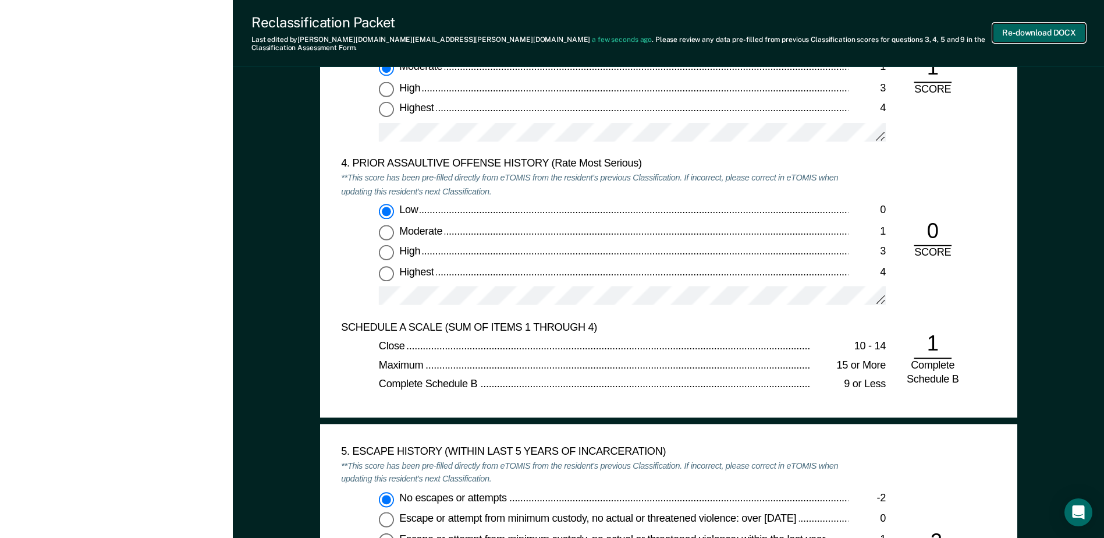
scroll to position [0, 0]
click at [1011, 32] on button "Re-download DOCX" at bounding box center [1039, 32] width 93 height 19
click at [691, 31] on div "Reclassification Packet Last edited by [PERSON_NAME][DOMAIN_NAME][EMAIL_ADDRESS…" at bounding box center [622, 33] width 742 height 38
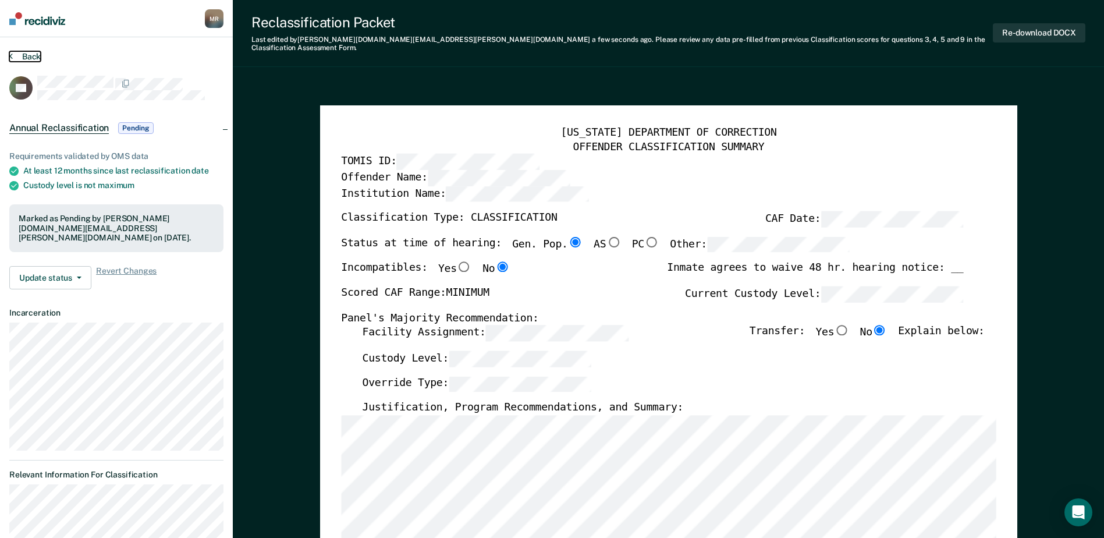
click at [20, 58] on button "Back" at bounding box center [24, 56] width 31 height 10
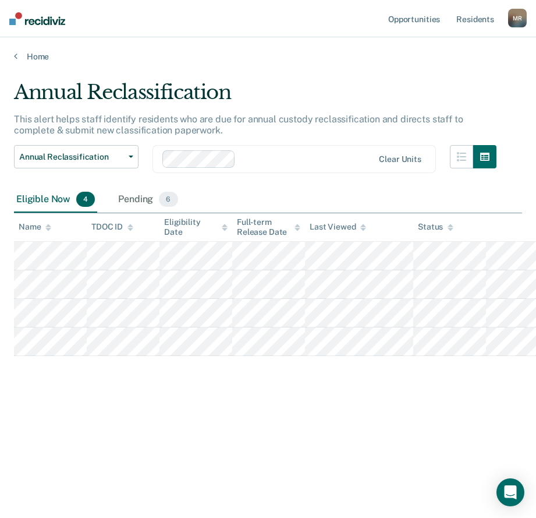
click at [433, 398] on div "Annual Reclassification This alert helps staff identify residents who are due f…" at bounding box center [268, 255] width 508 height 350
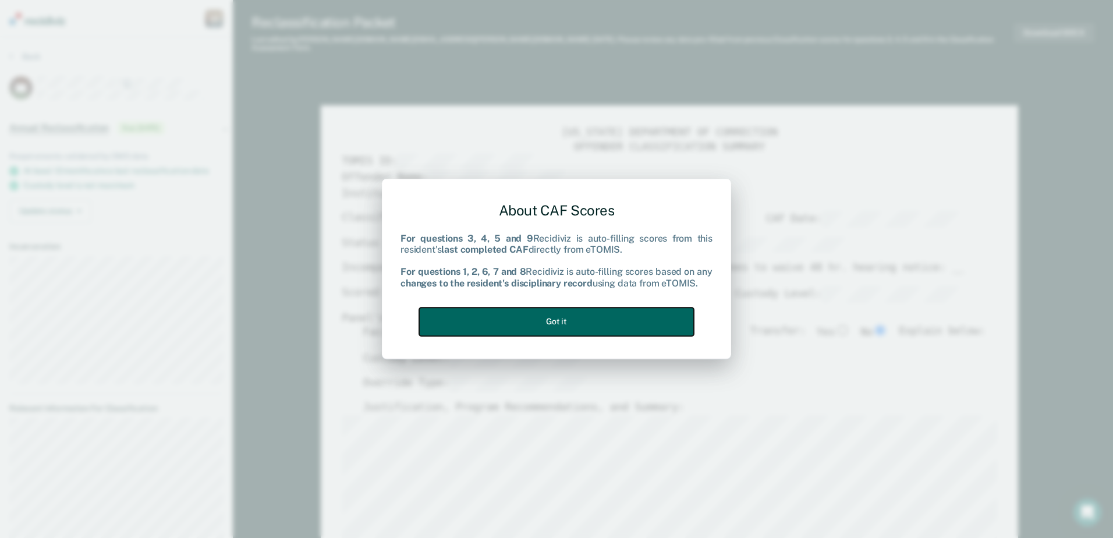
click at [615, 312] on button "Got it" at bounding box center [556, 321] width 275 height 29
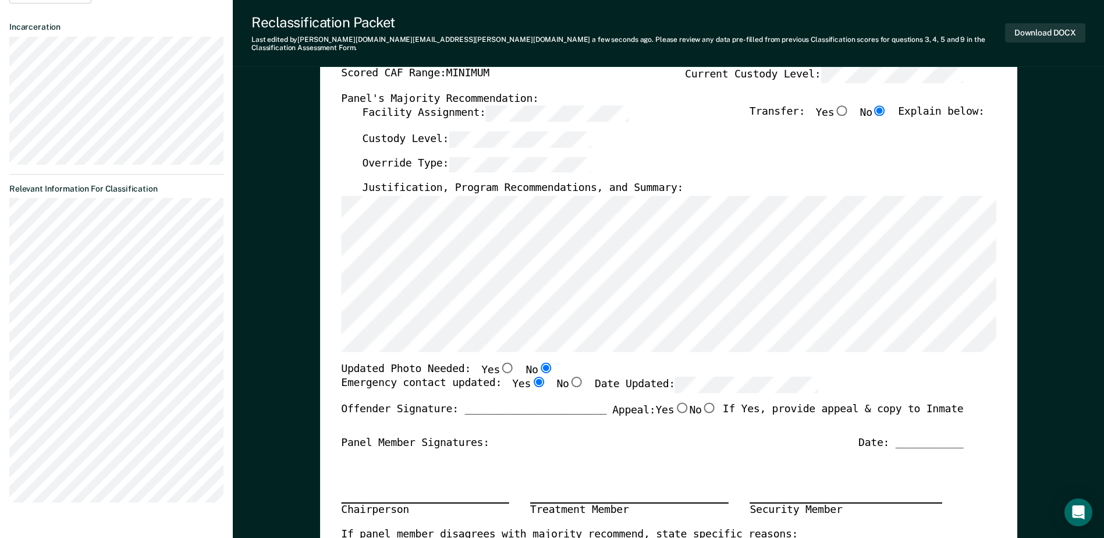
scroll to position [291, 0]
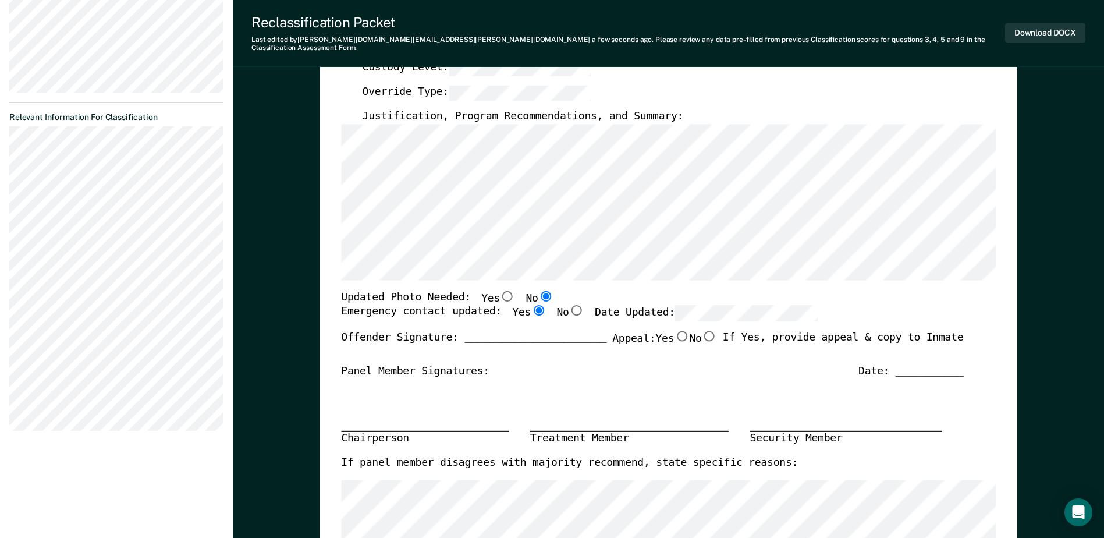
click at [726, 367] on div "Panel Member Signatures: Date: ___________" at bounding box center [652, 371] width 622 height 14
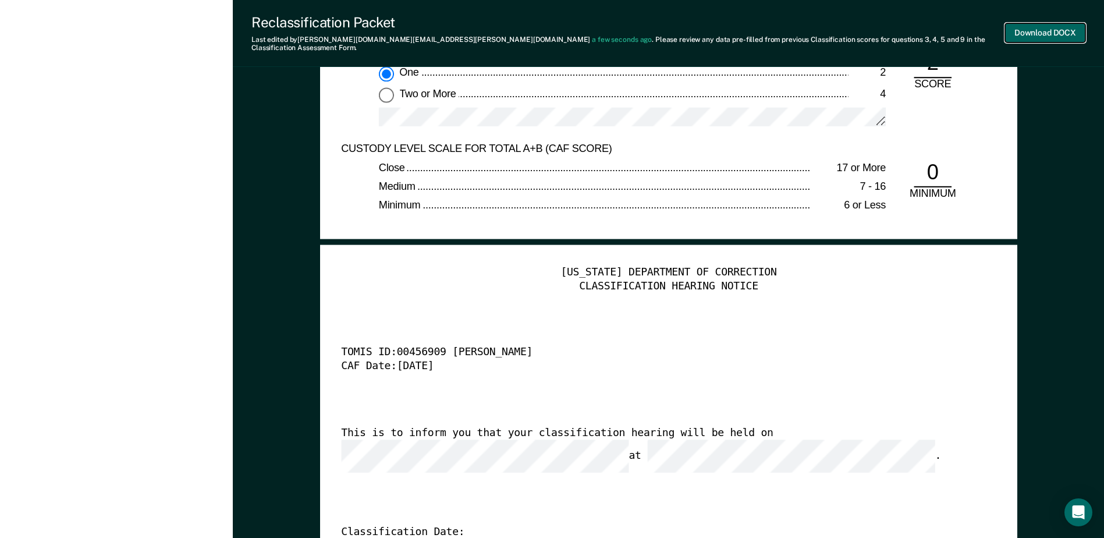
scroll to position [0, 0]
click at [1036, 31] on button "Download DOCX" at bounding box center [1045, 32] width 80 height 19
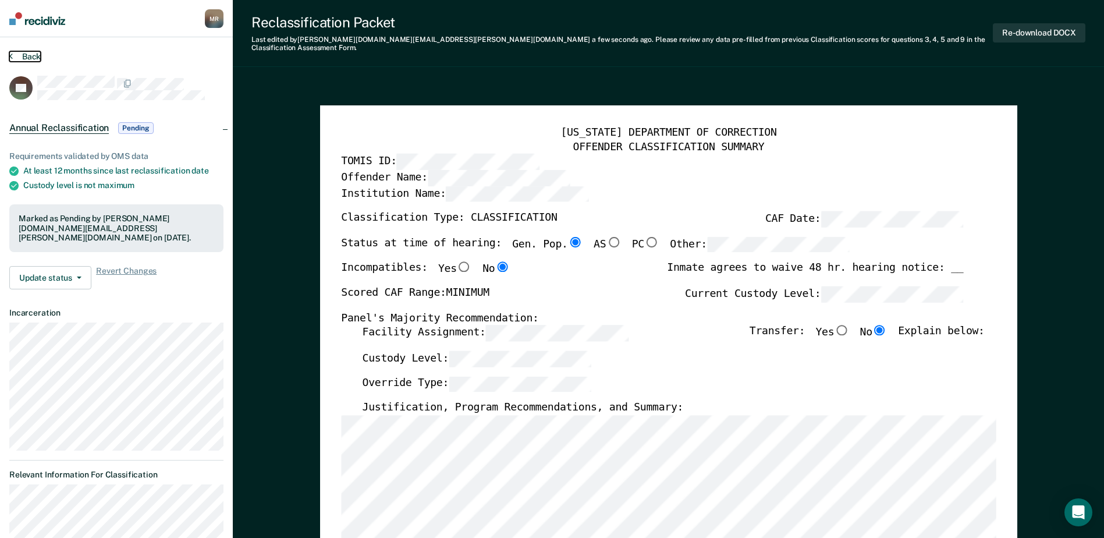
click at [24, 54] on button "Back" at bounding box center [24, 56] width 31 height 10
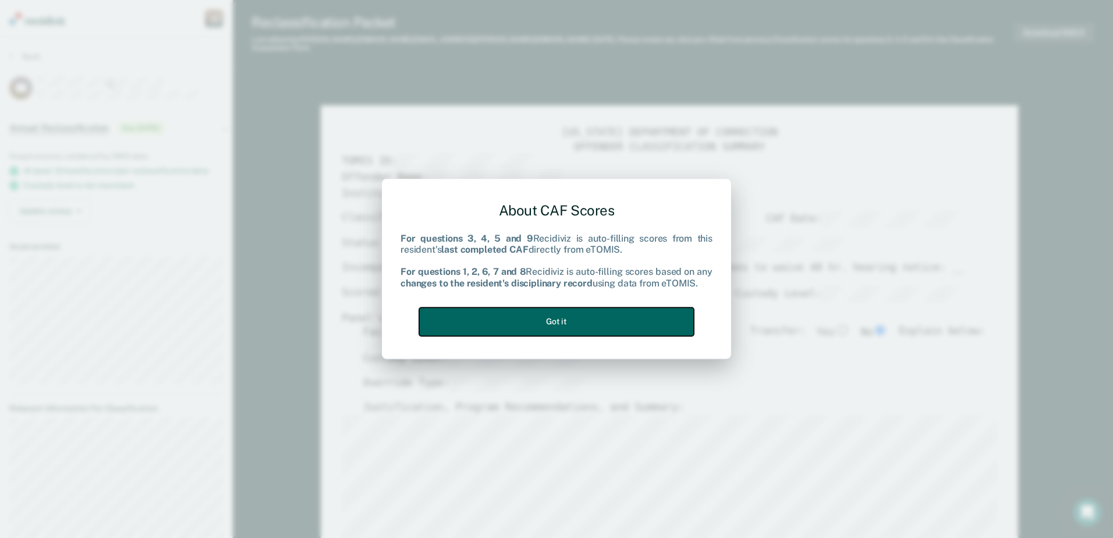
click at [650, 320] on button "Got it" at bounding box center [556, 321] width 275 height 29
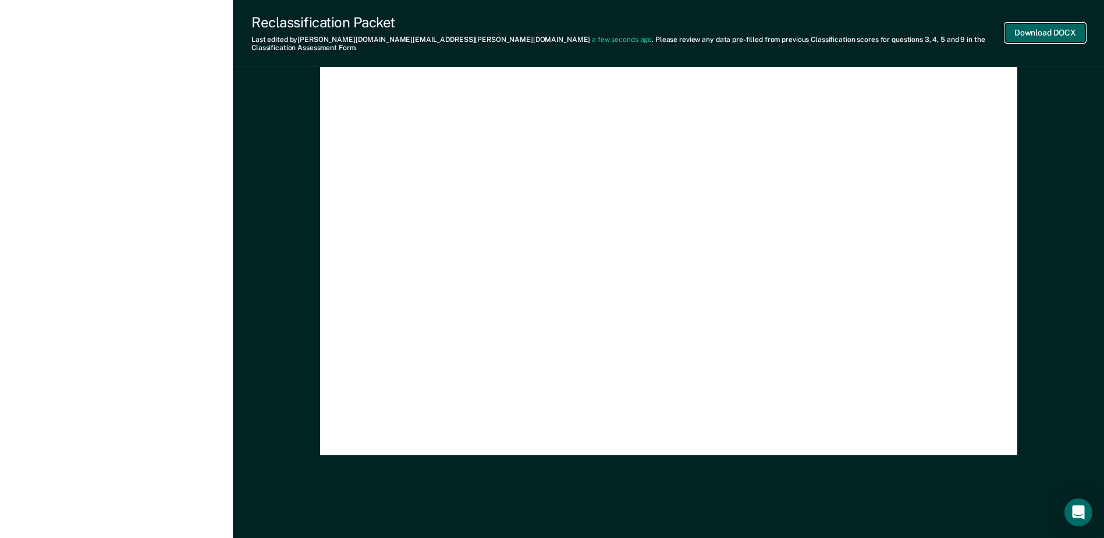
click at [1055, 24] on button "Download DOCX" at bounding box center [1045, 32] width 80 height 19
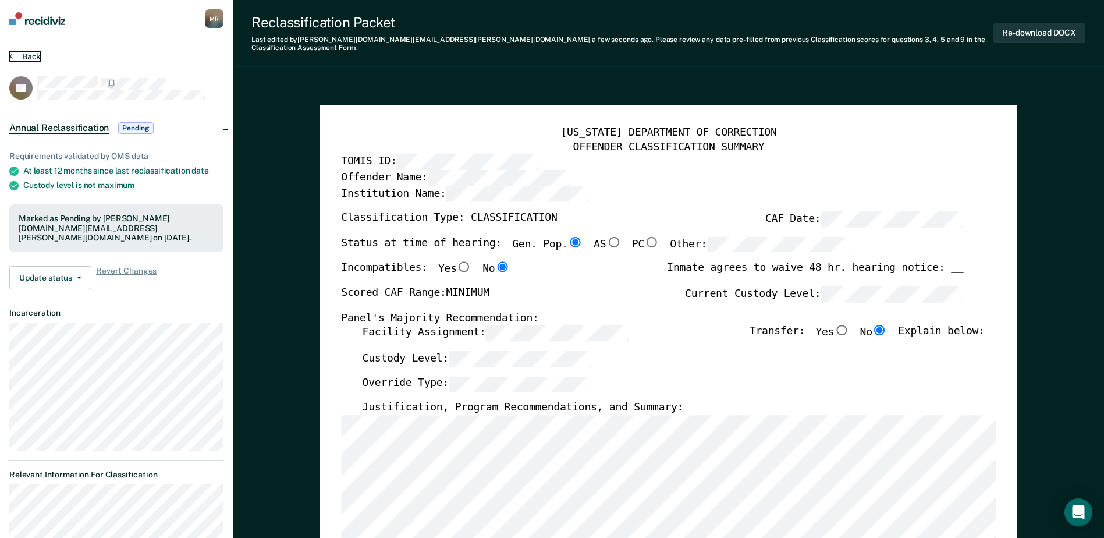
click at [34, 58] on button "Back" at bounding box center [24, 56] width 31 height 10
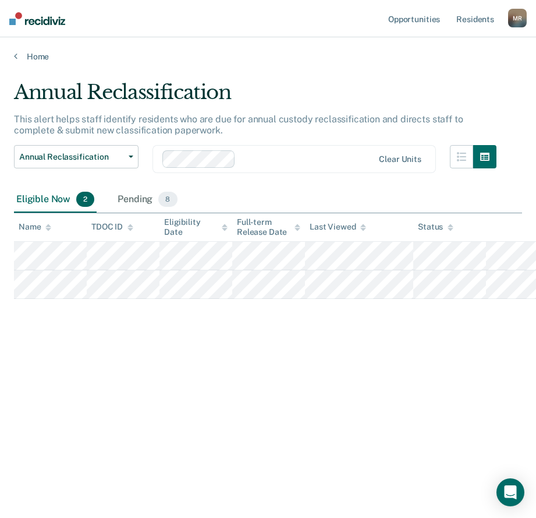
click at [484, 100] on div "Annual Reclassification" at bounding box center [255, 96] width 483 height 33
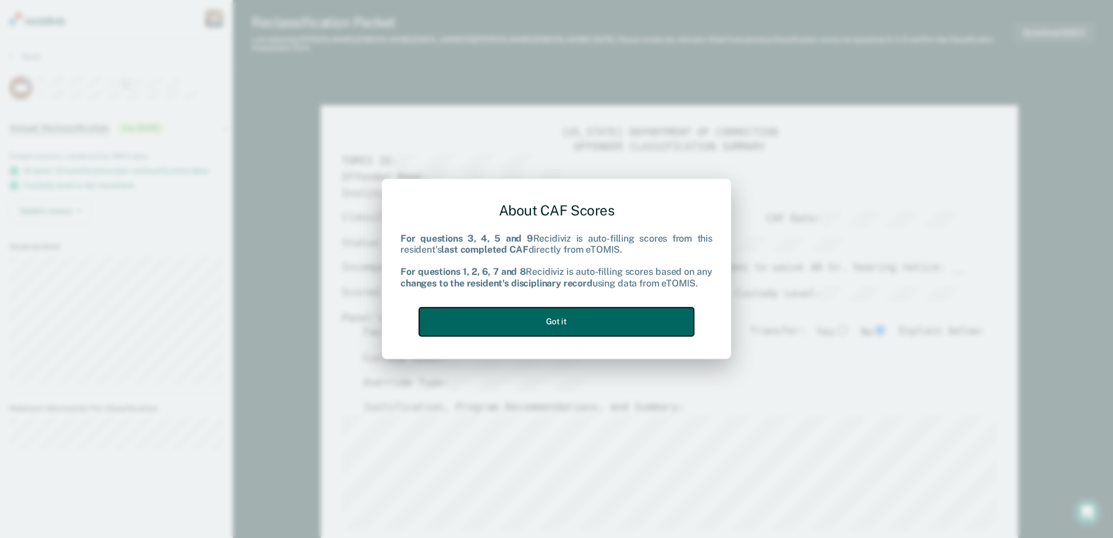
drag, startPoint x: 637, startPoint y: 318, endPoint x: 625, endPoint y: 311, distance: 14.4
click at [637, 319] on button "Got it" at bounding box center [556, 321] width 275 height 29
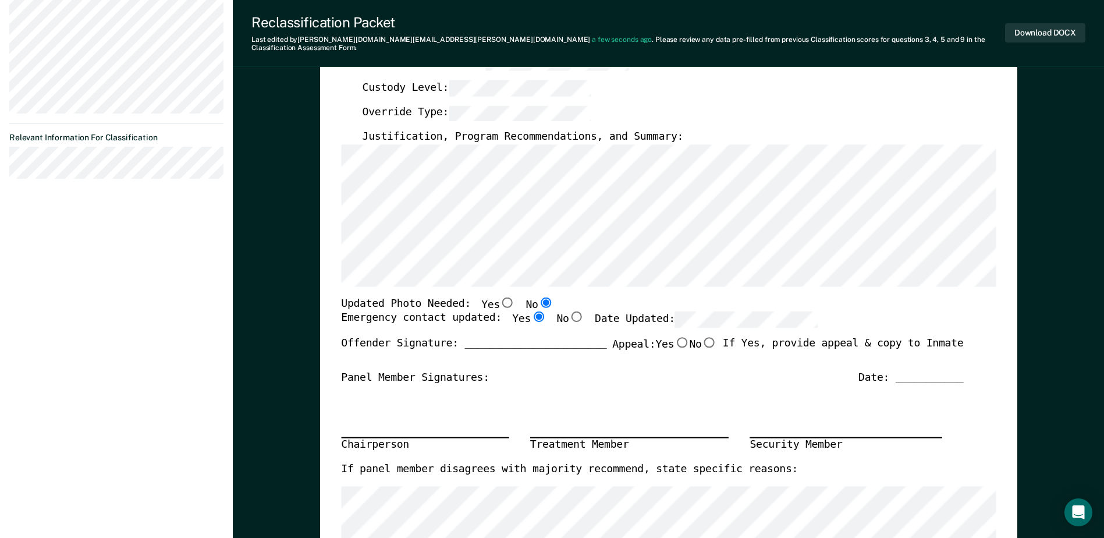
scroll to position [291, 0]
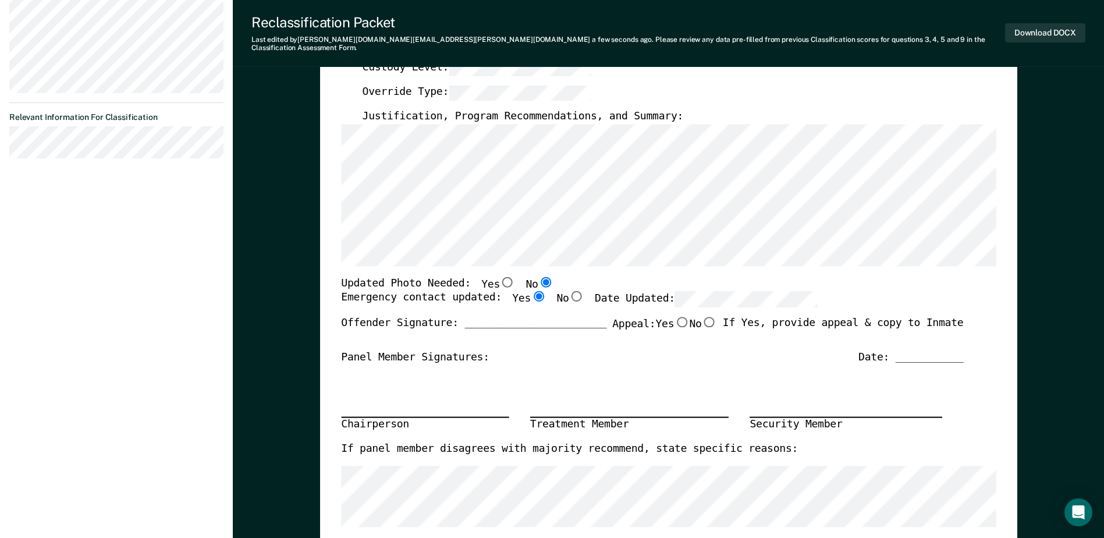
click at [690, 339] on div "Offender Signature: _______________________ Appeal: Yes No If Yes, provide appe…" at bounding box center [652, 334] width 622 height 34
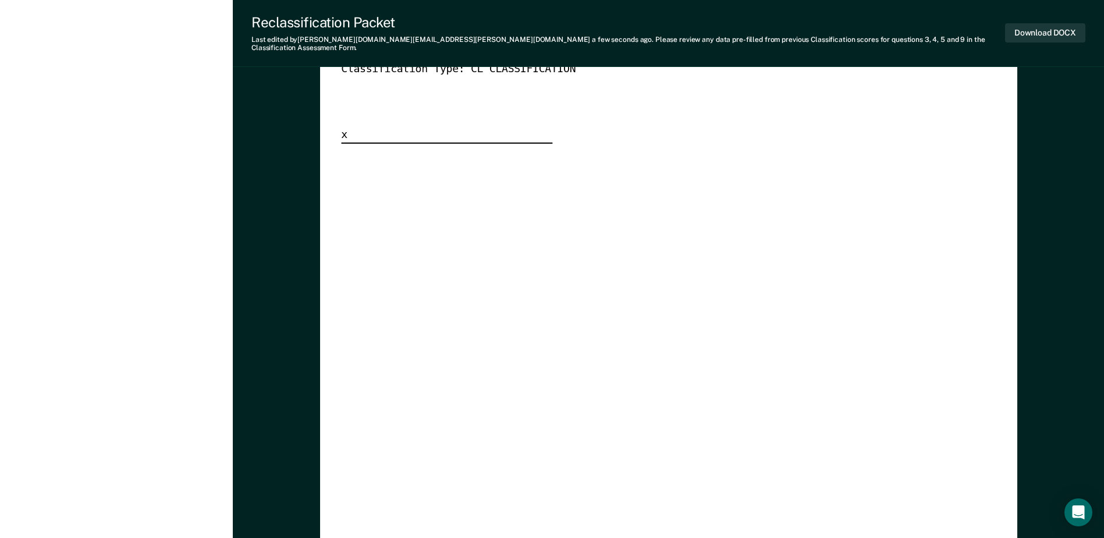
scroll to position [3202, 0]
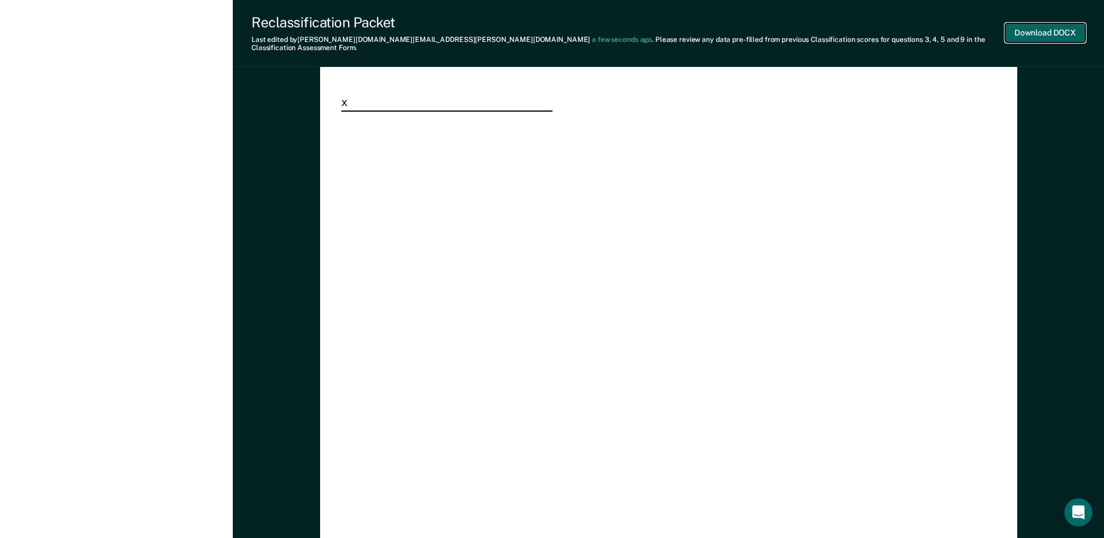
click at [1031, 28] on button "Download DOCX" at bounding box center [1045, 32] width 80 height 19
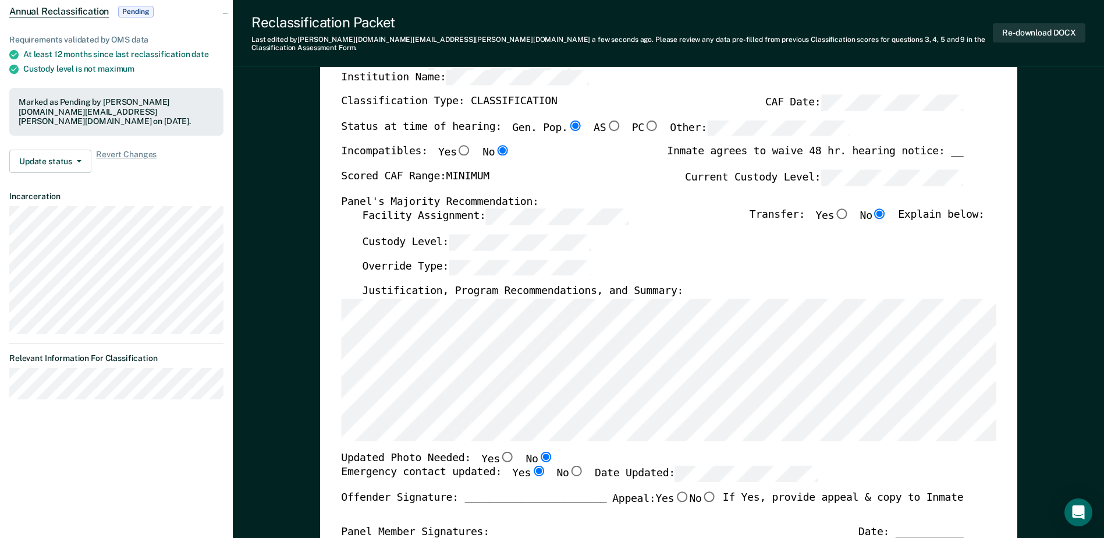
scroll to position [0, 0]
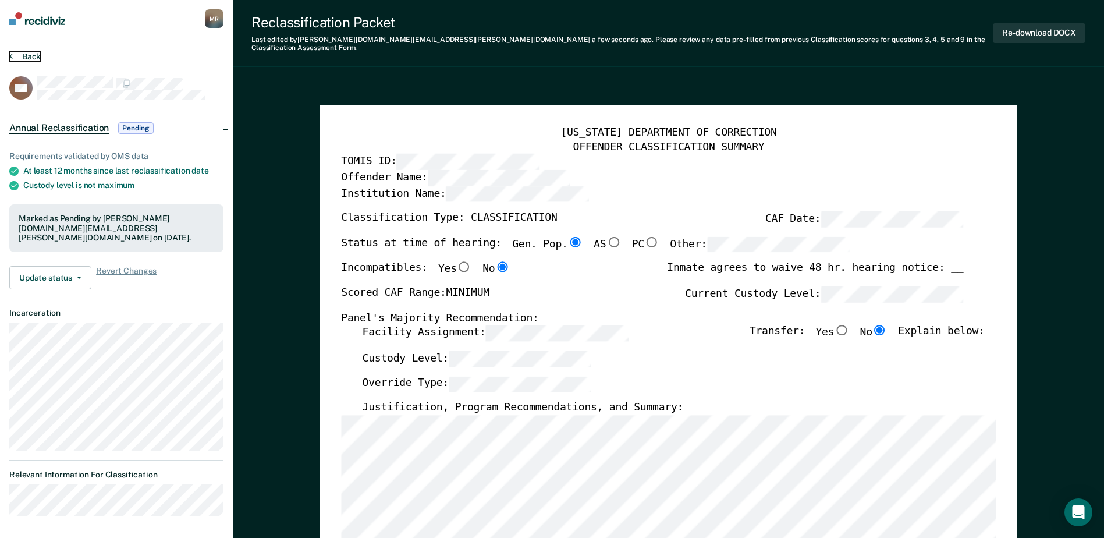
click at [38, 57] on button "Back" at bounding box center [24, 56] width 31 height 10
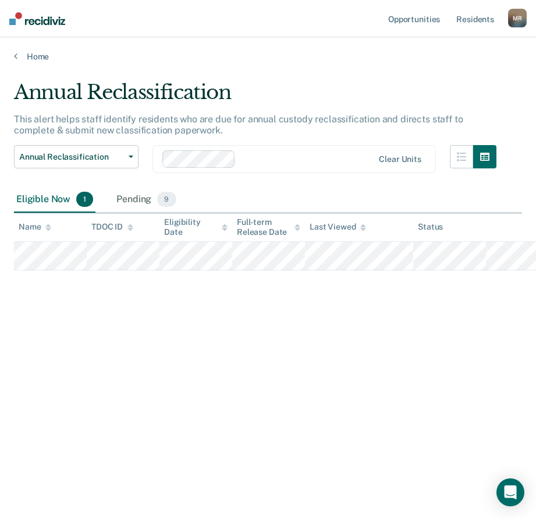
drag, startPoint x: 437, startPoint y: 342, endPoint x: 479, endPoint y: 194, distance: 153.7
click at [449, 300] on div "Annual Reclassification This alert helps staff identify residents who are due f…" at bounding box center [268, 255] width 508 height 350
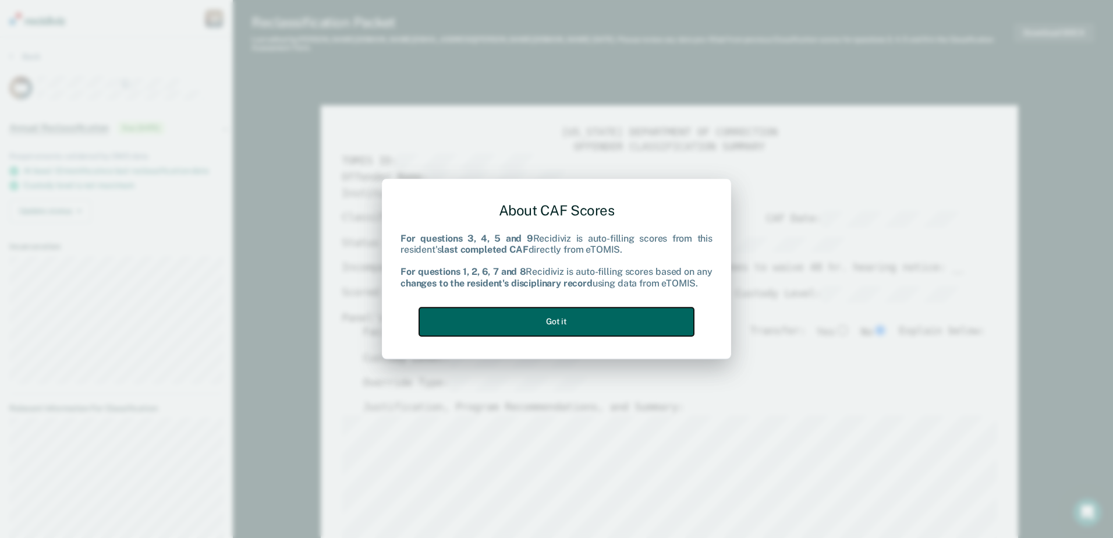
click at [575, 319] on button "Got it" at bounding box center [556, 321] width 275 height 29
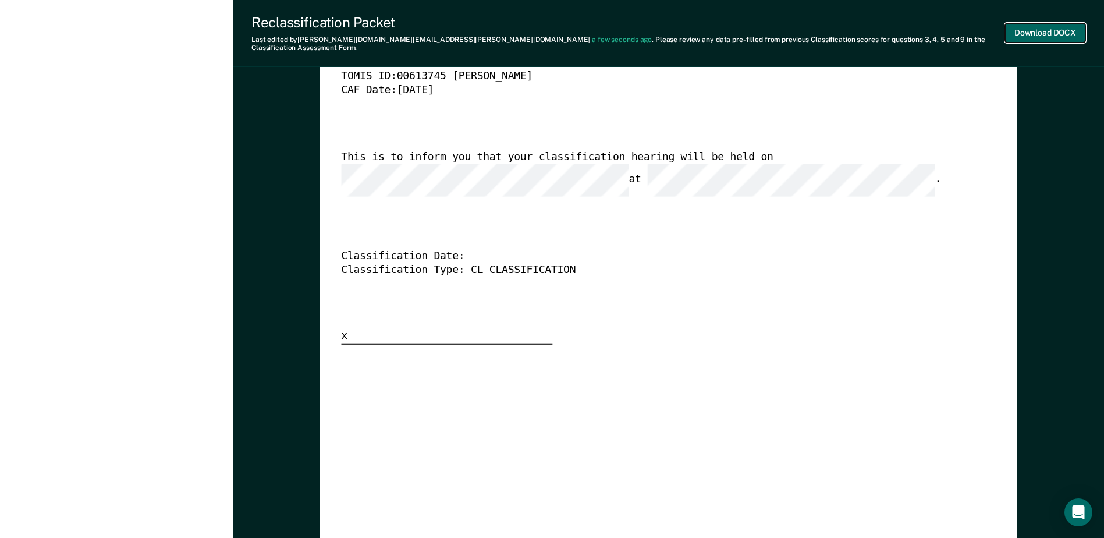
click at [1050, 32] on button "Download DOCX" at bounding box center [1045, 32] width 80 height 19
type textarea "x"
click at [746, 29] on div "Reclassification Packet" at bounding box center [622, 22] width 742 height 17
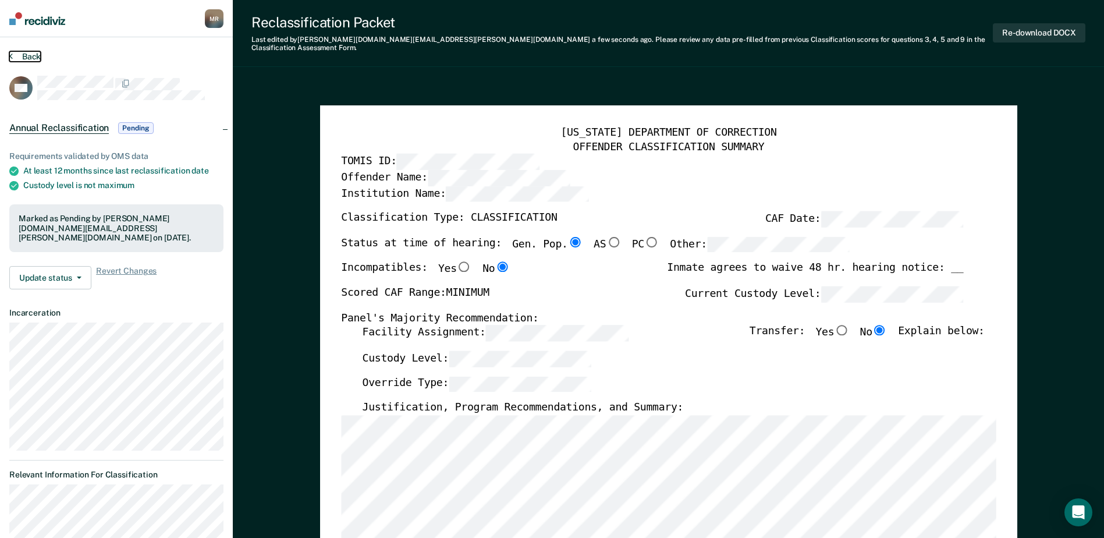
click at [36, 55] on button "Back" at bounding box center [24, 56] width 31 height 10
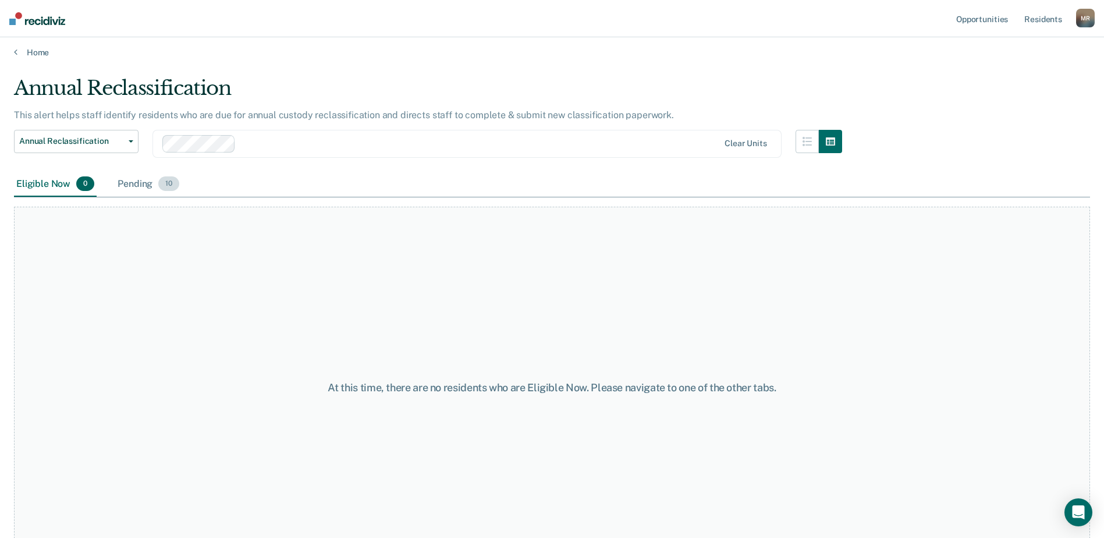
click at [154, 181] on div "Pending 10" at bounding box center [148, 185] width 66 height 26
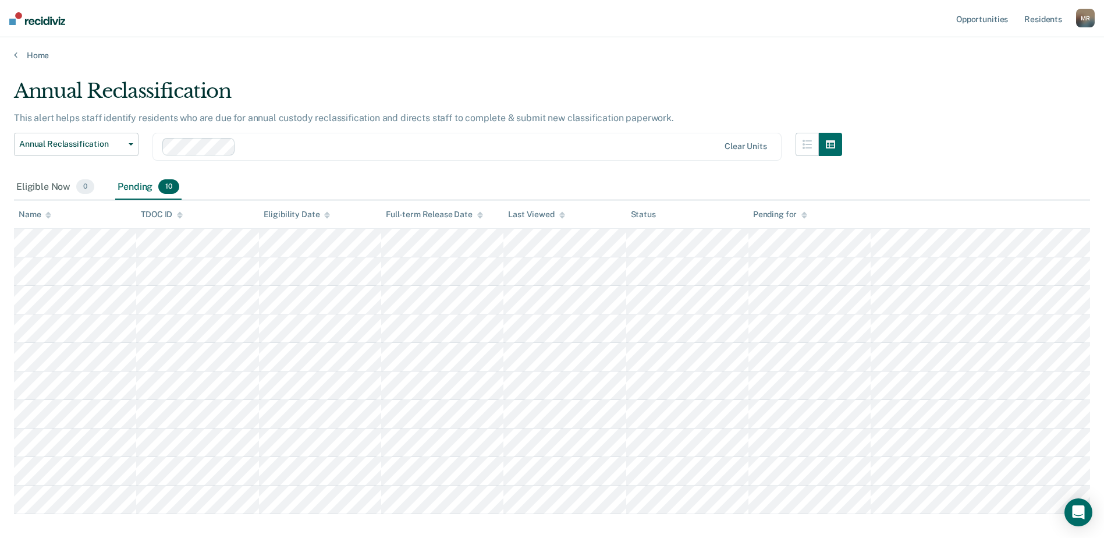
scroll to position [0, 0]
click at [63, 193] on div "Eligible Now 0" at bounding box center [55, 189] width 83 height 26
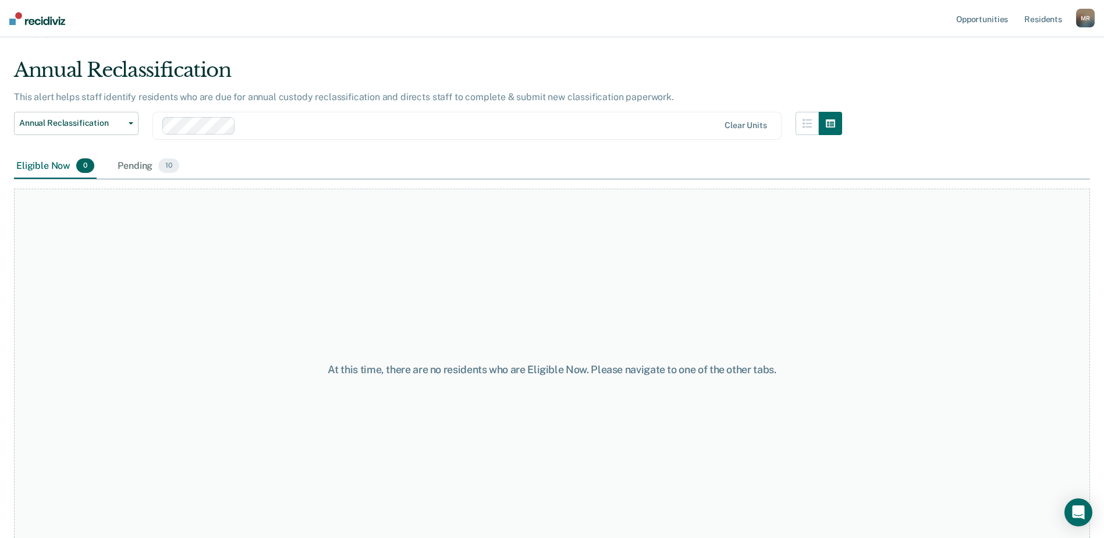
scroll to position [34, 0]
